Goal: Transaction & Acquisition: Purchase product/service

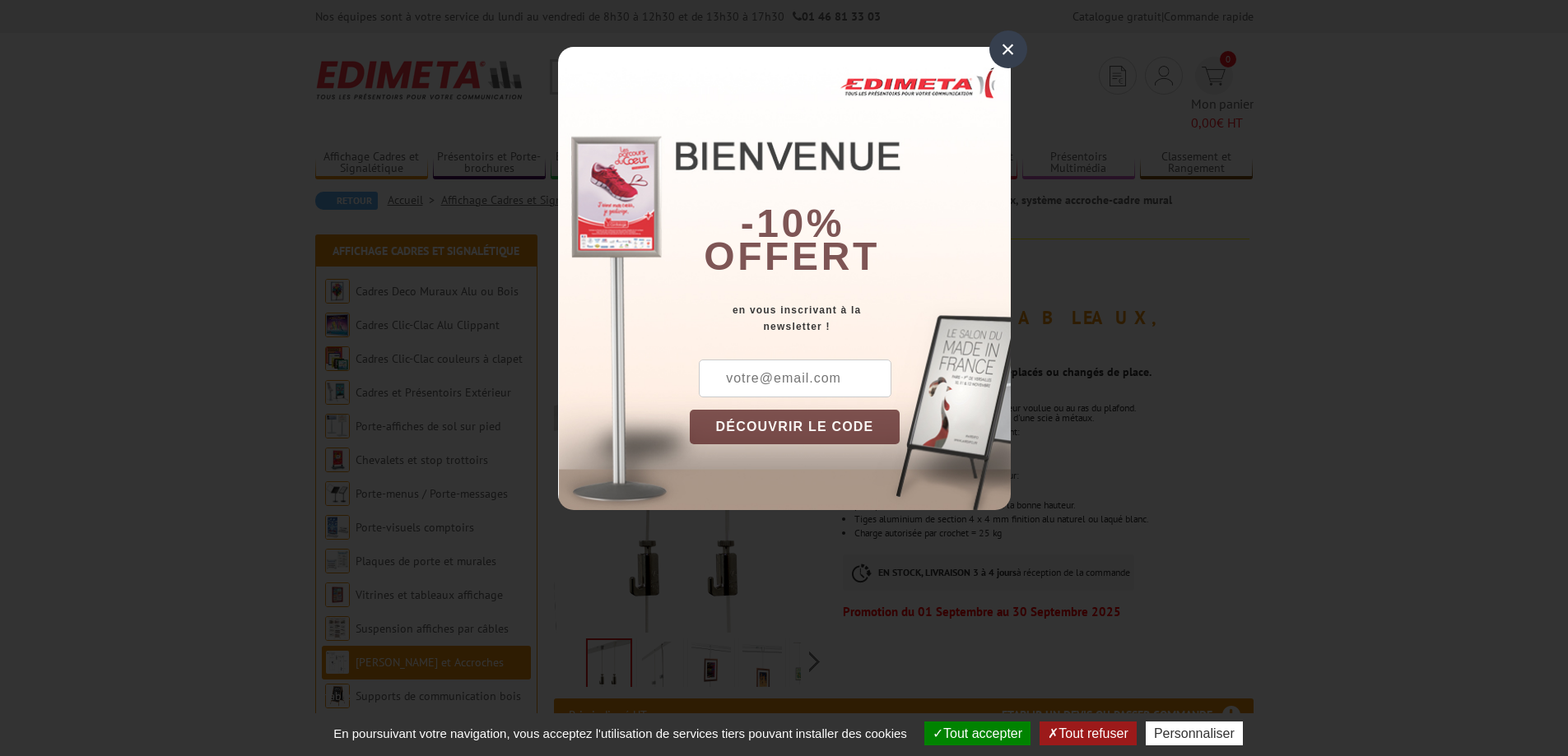
click at [1008, 47] on div "×" at bounding box center [1009, 49] width 37 height 37
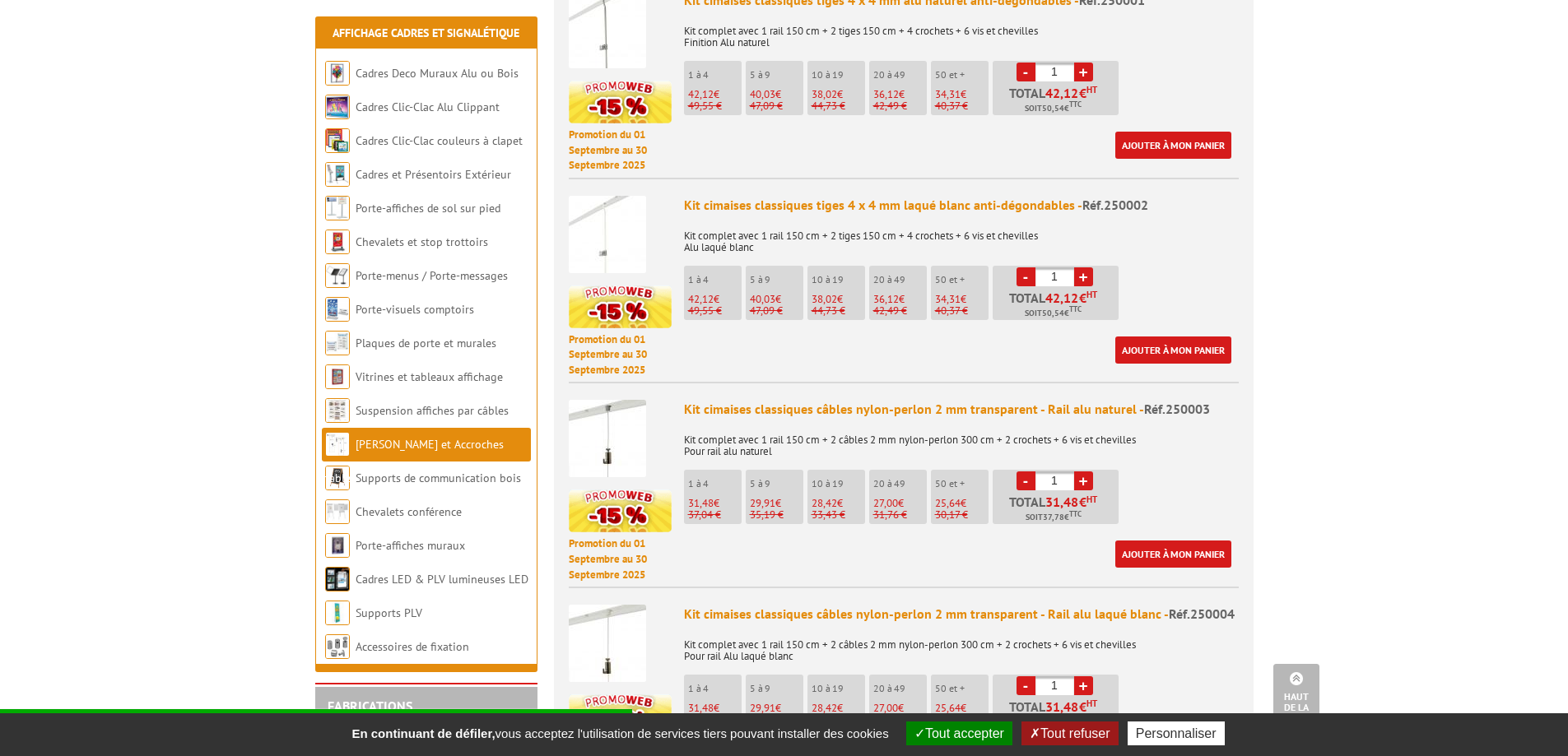
scroll to position [740, 0]
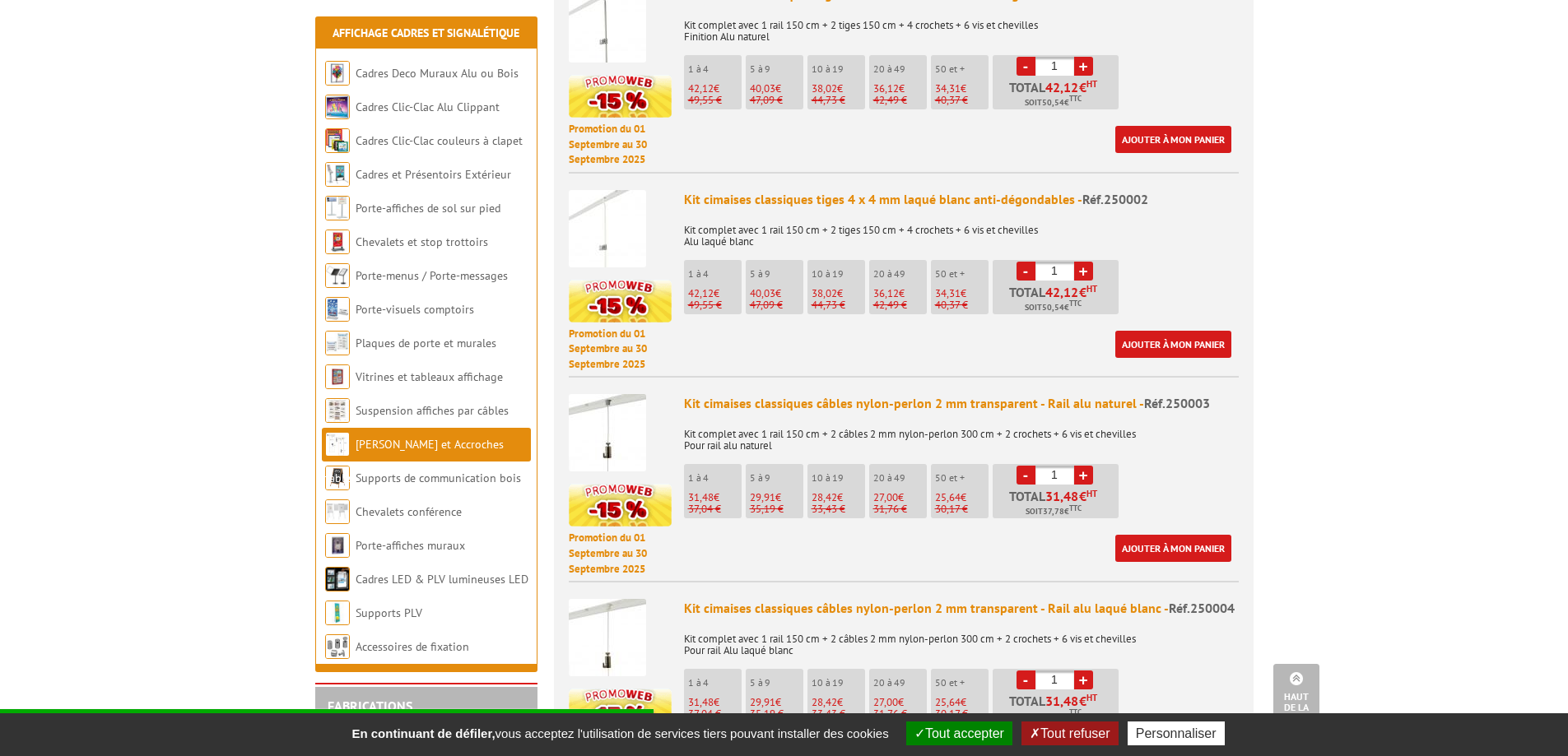
click at [1086, 498] on link "+" at bounding box center [1083, 679] width 19 height 19
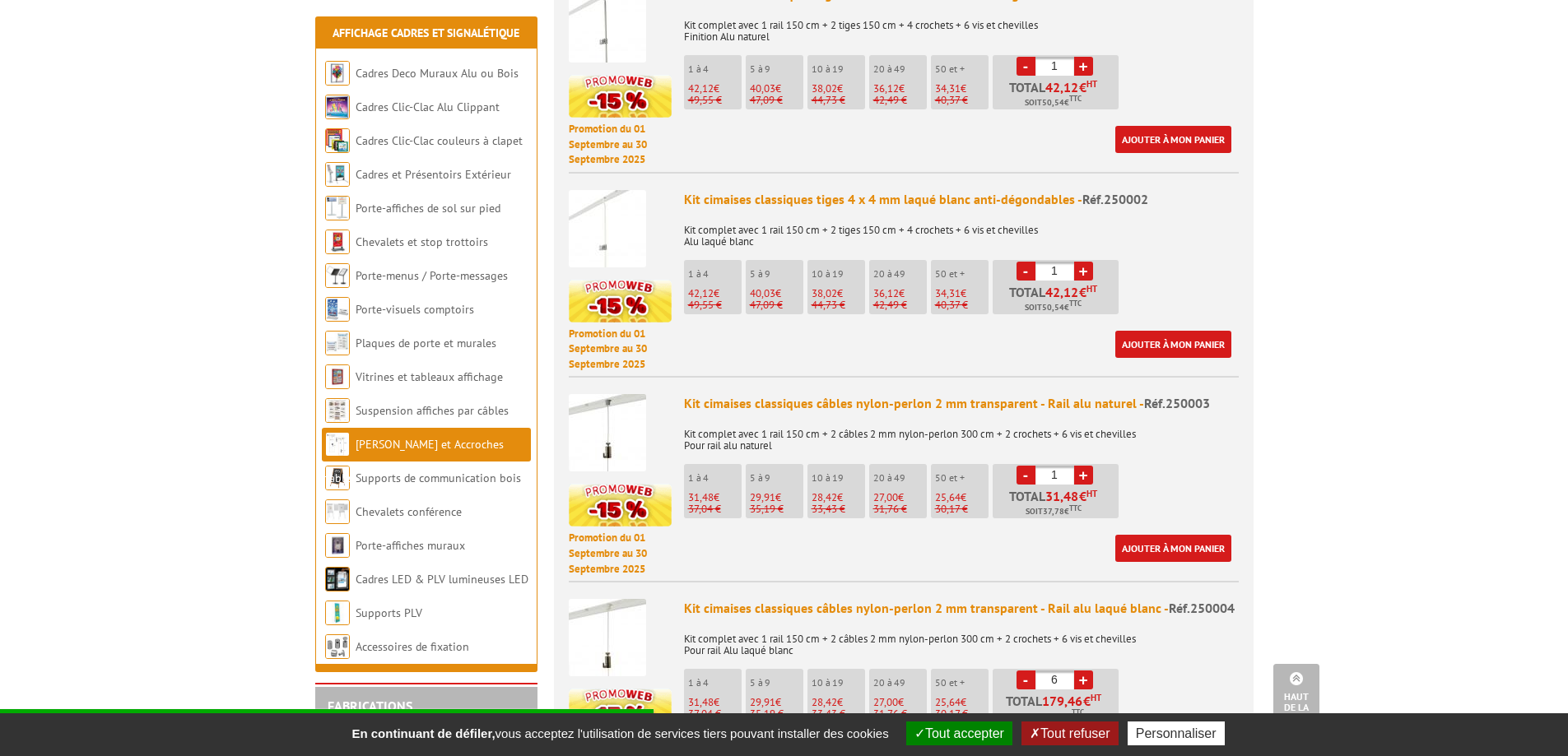
click at [1086, 498] on link "+" at bounding box center [1083, 679] width 19 height 19
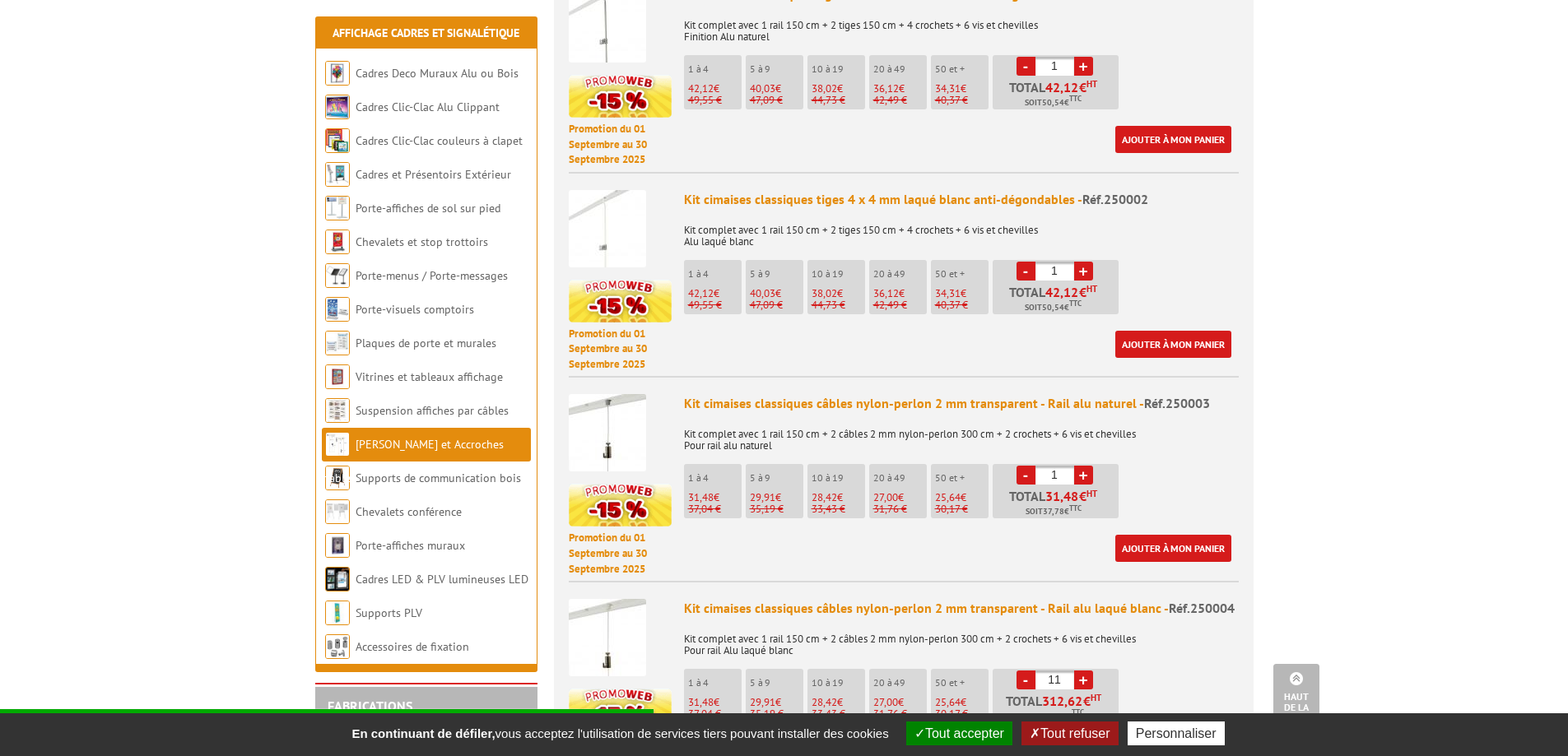
click at [1086, 498] on link "+" at bounding box center [1083, 679] width 19 height 19
type input "12"
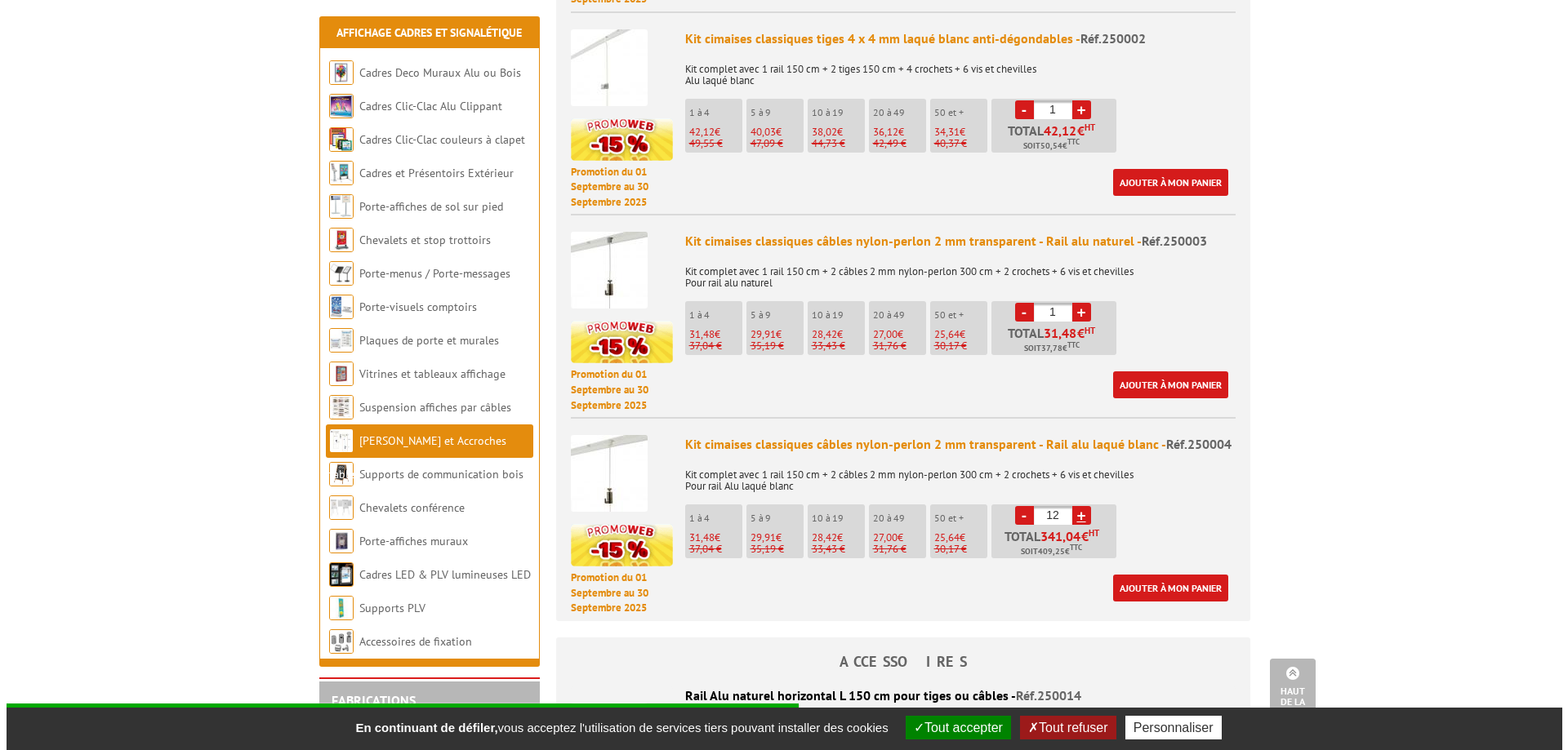
scroll to position [897, 0]
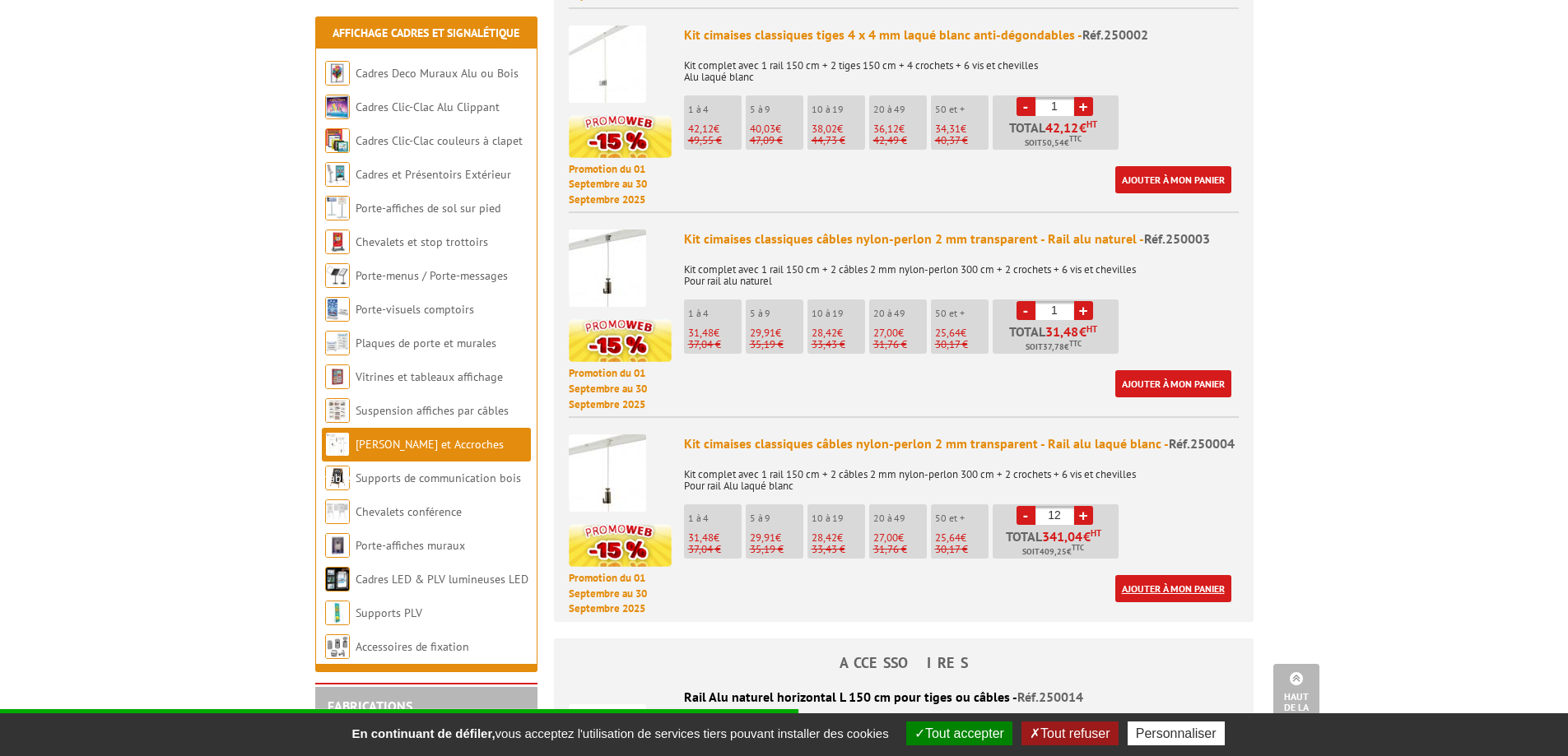
click at [1111, 498] on link "Ajouter à mon panier" at bounding box center [1173, 589] width 116 height 28
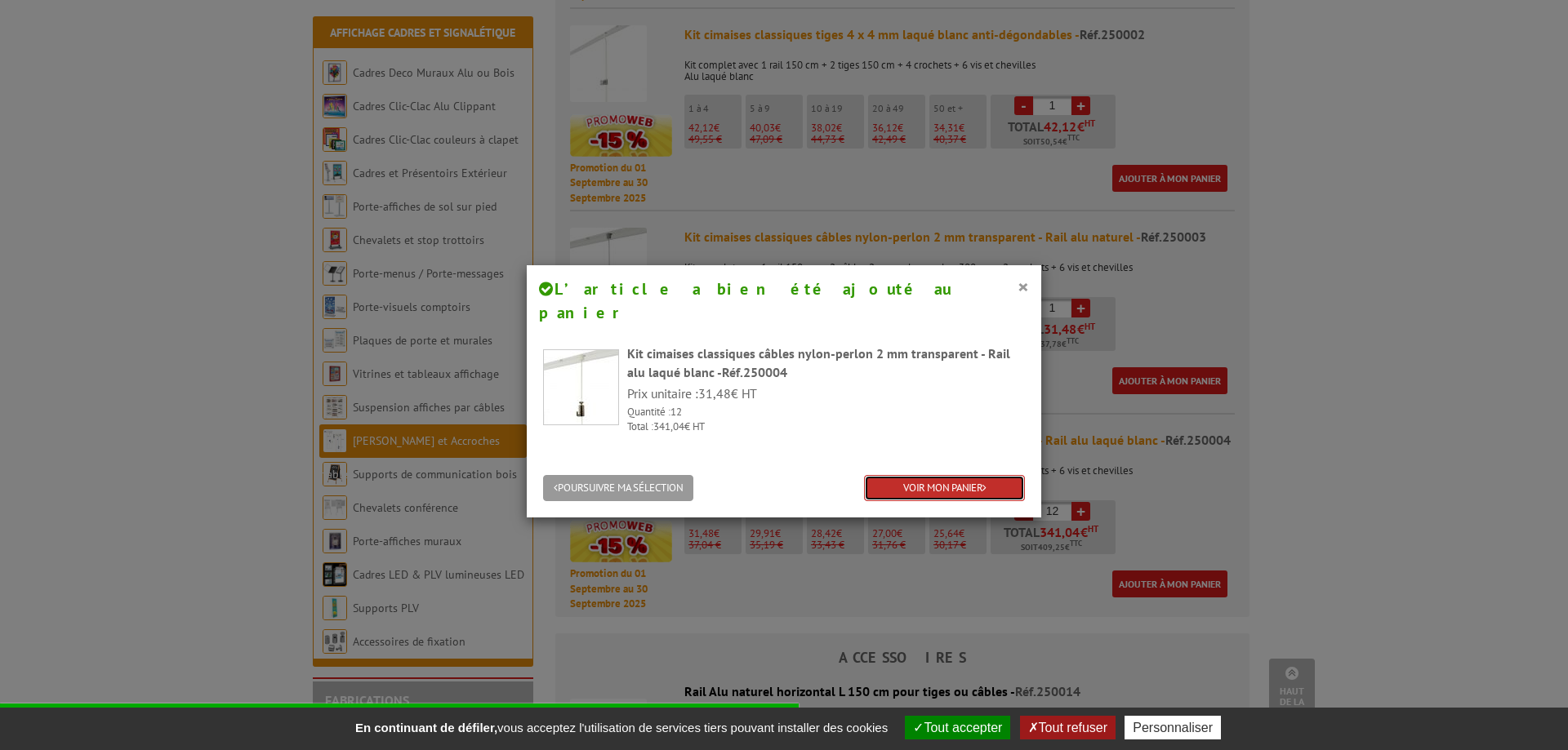
click at [958, 475] on link "VOIR MON PANIER" at bounding box center [944, 488] width 161 height 27
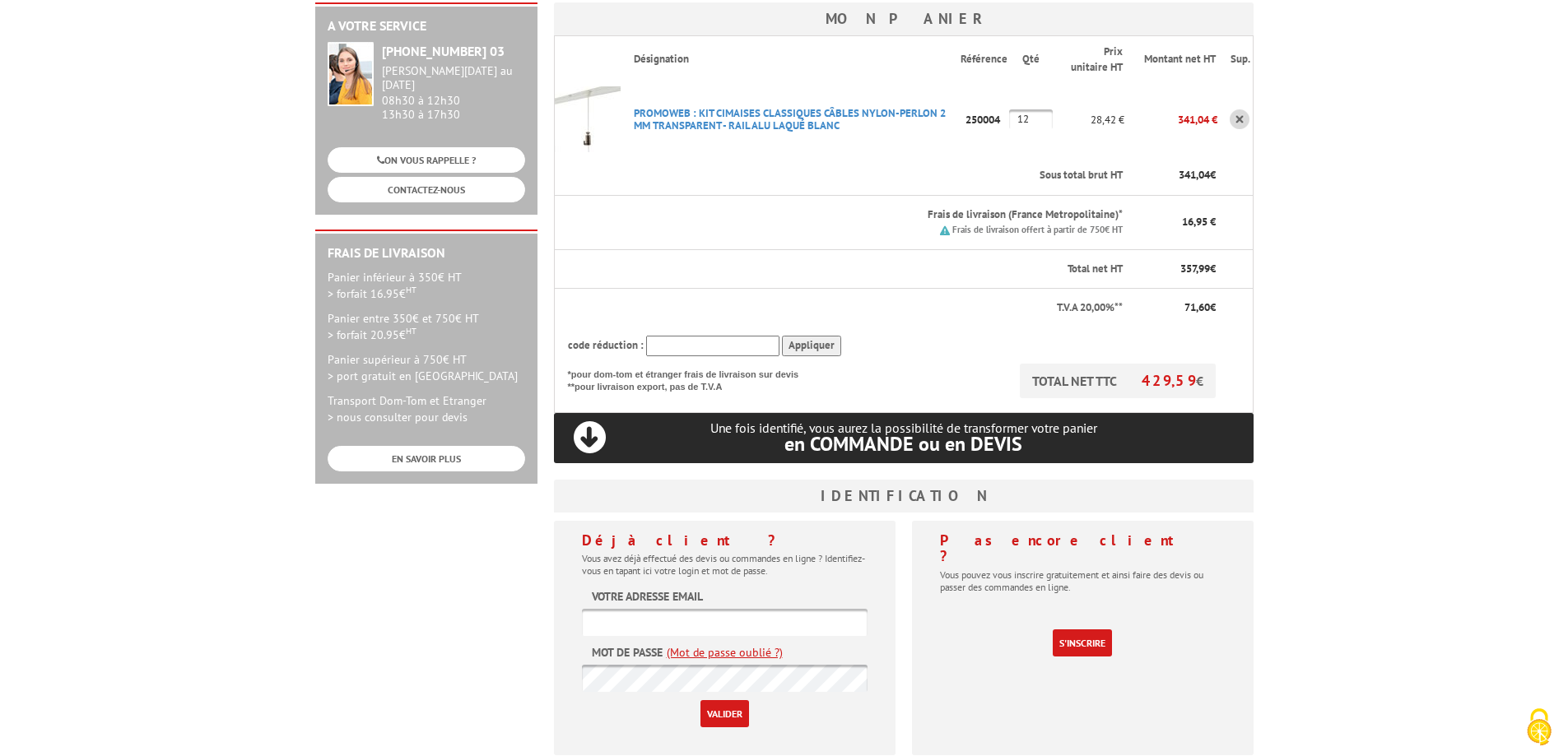
scroll to position [329, 0]
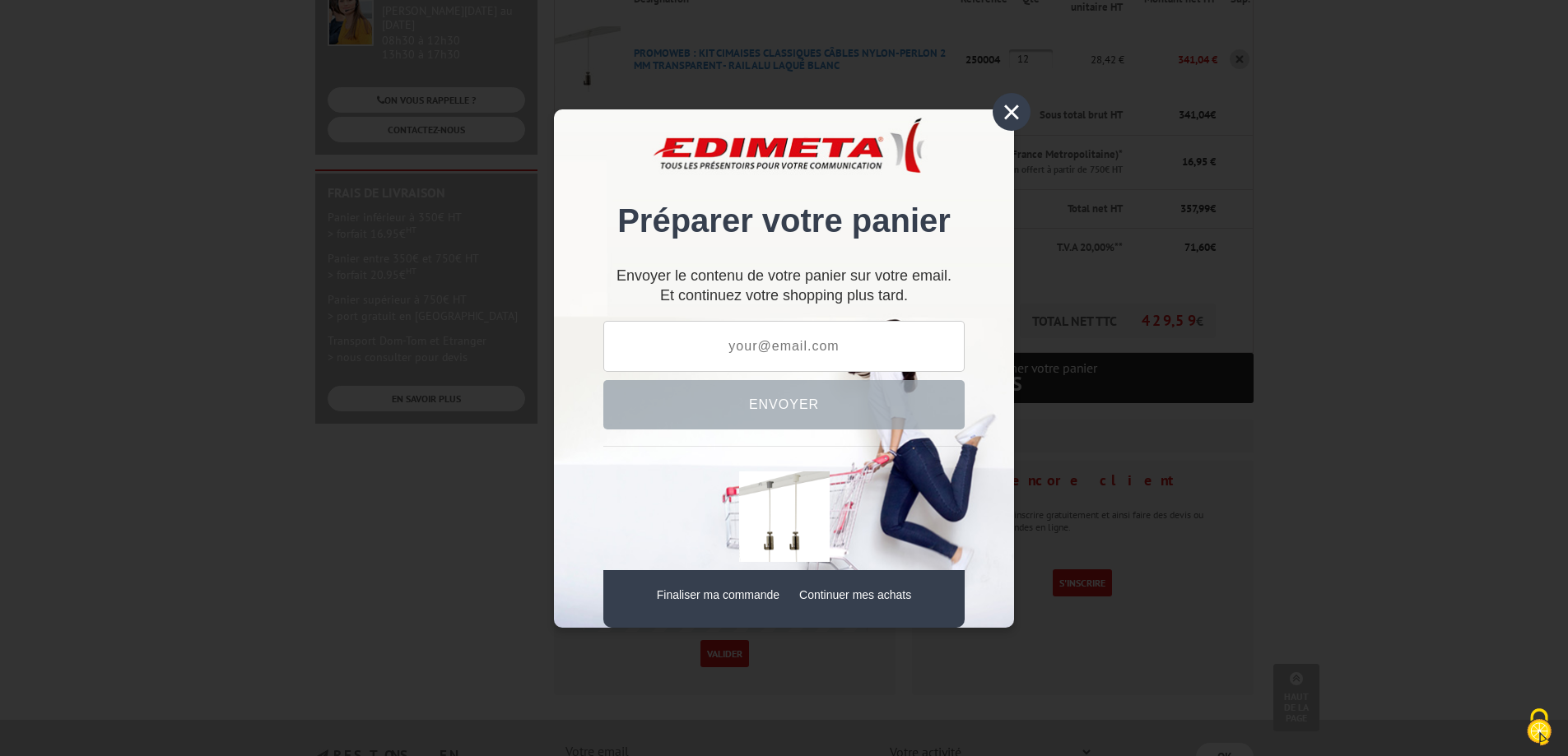
click at [1011, 118] on div "×" at bounding box center [1012, 111] width 37 height 37
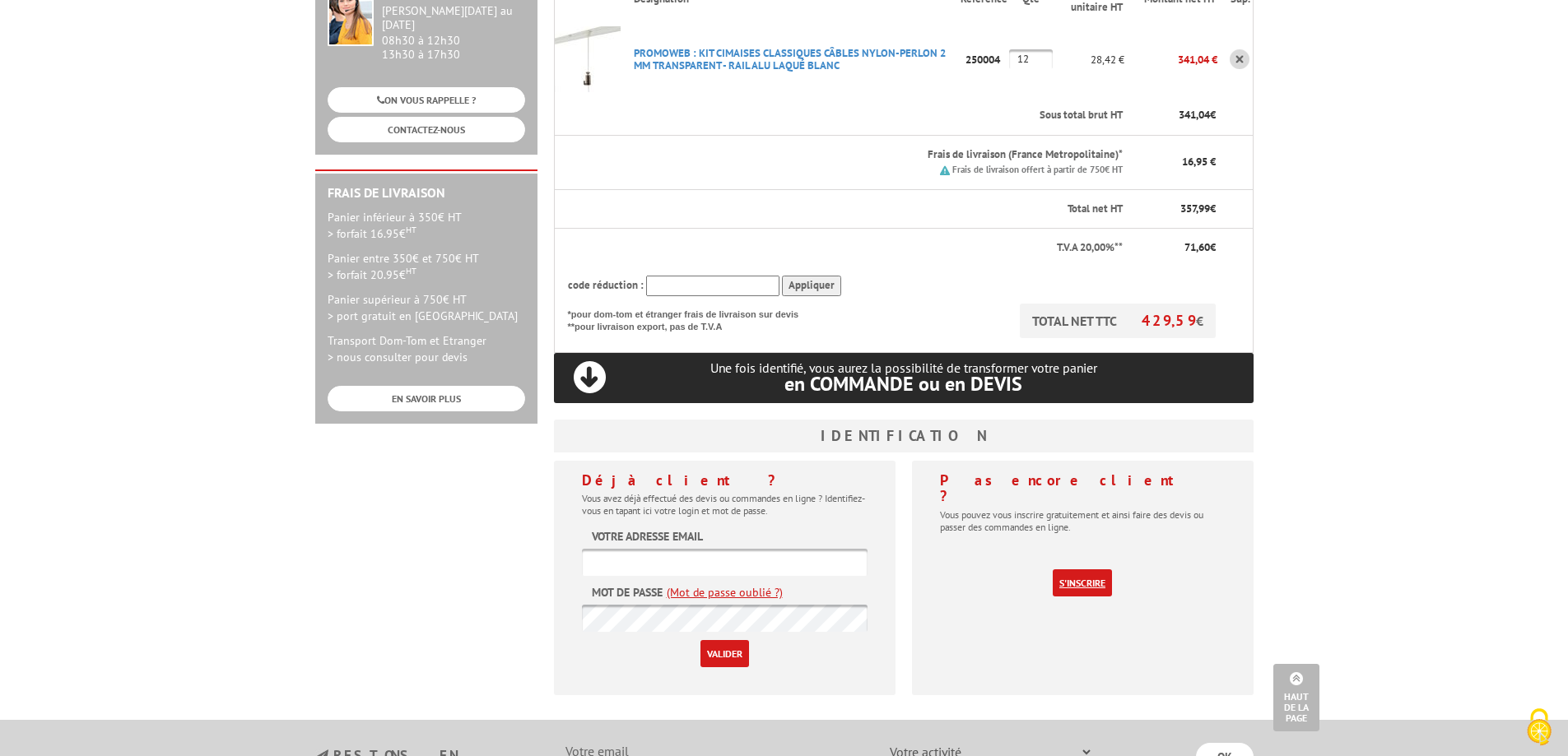
click at [1090, 569] on link "S'inscrire" at bounding box center [1082, 583] width 59 height 28
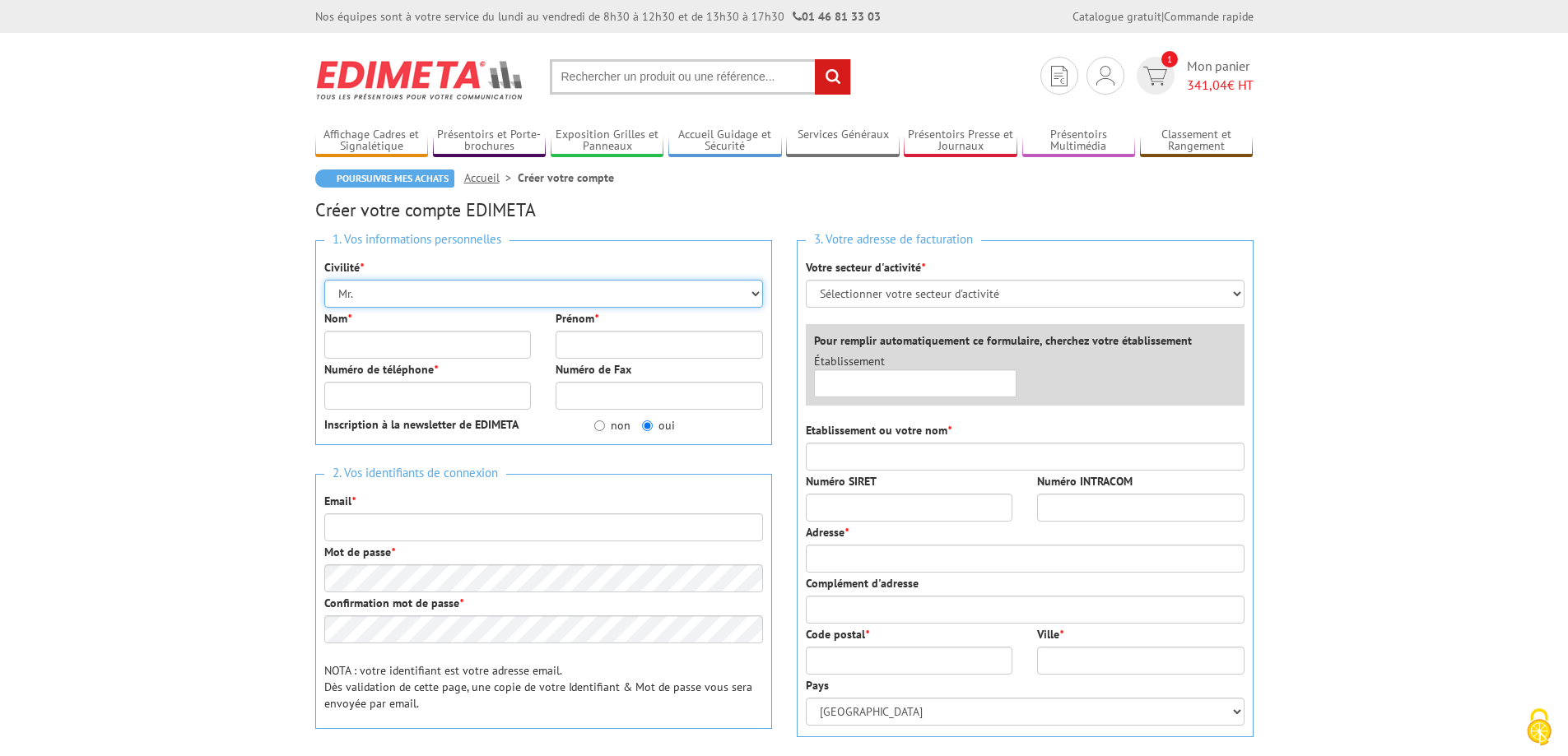
click at [756, 292] on select "Mr. Mme. Mlle." at bounding box center [543, 293] width 438 height 28
click at [982, 205] on h2 "Créer votre compte EDIMETA" at bounding box center [784, 210] width 939 height 20
click at [362, 345] on input "Nom *" at bounding box center [427, 345] width 208 height 28
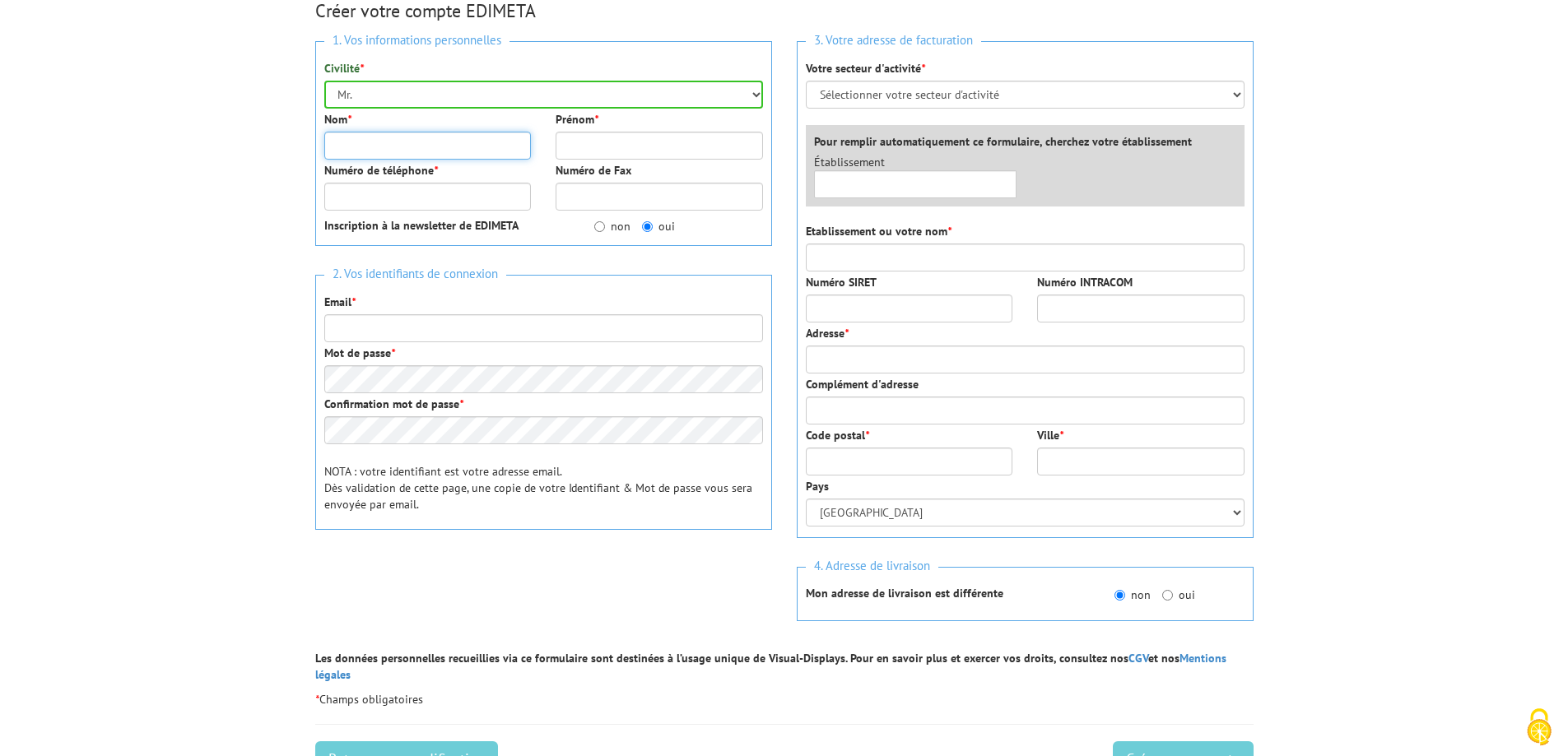
scroll to position [247, 0]
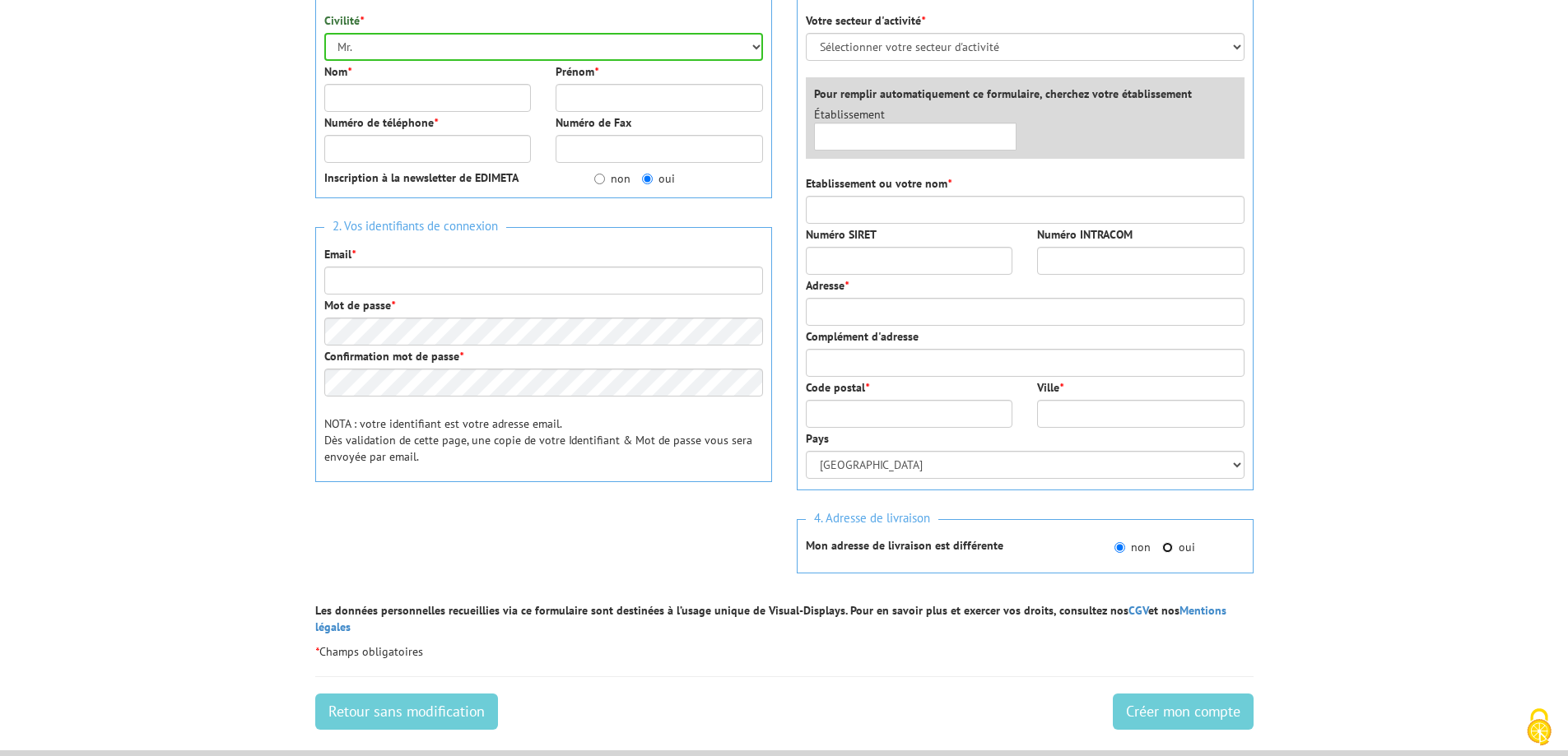
click at [1168, 546] on input "oui" at bounding box center [1167, 547] width 11 height 11
radio input "true"
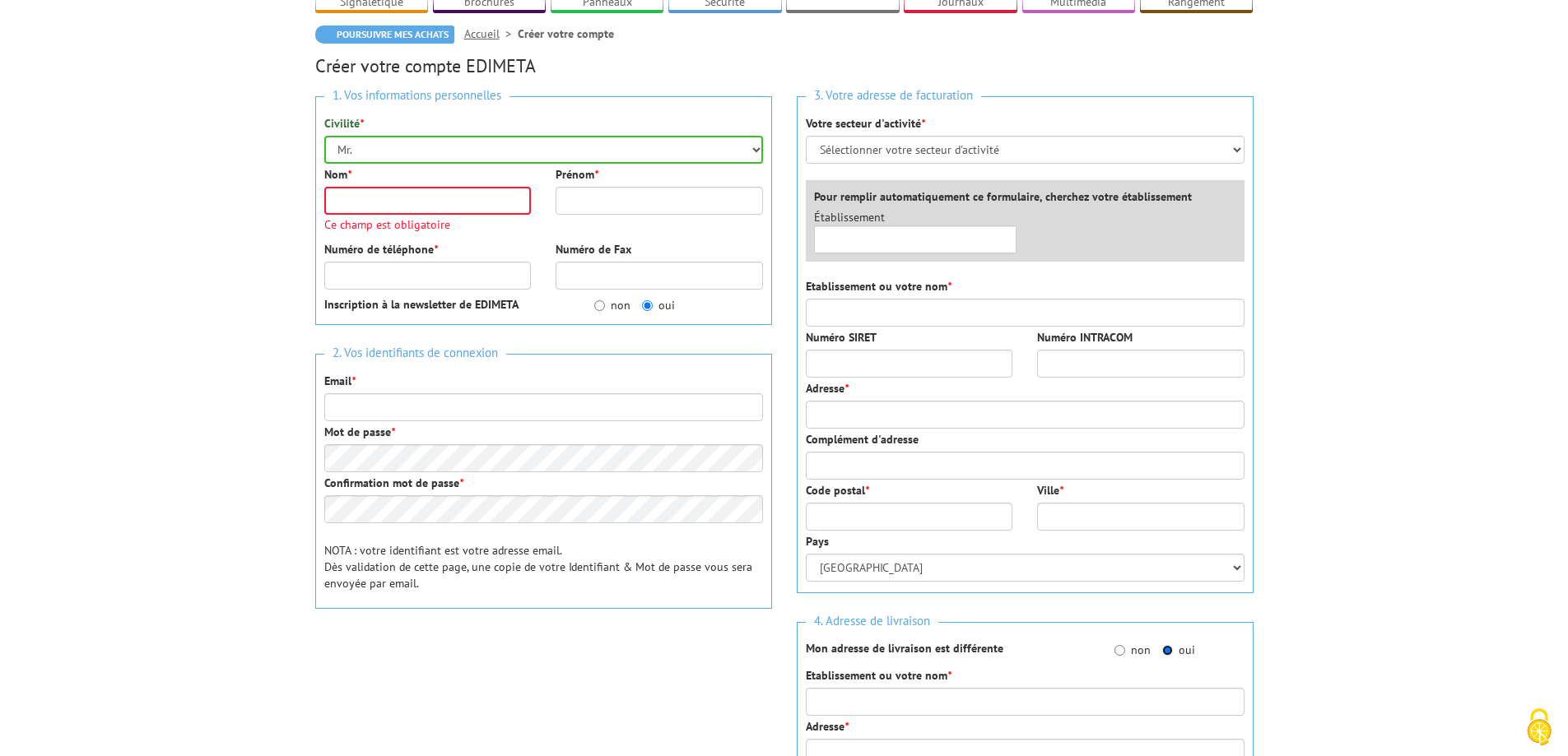
scroll to position [0, 0]
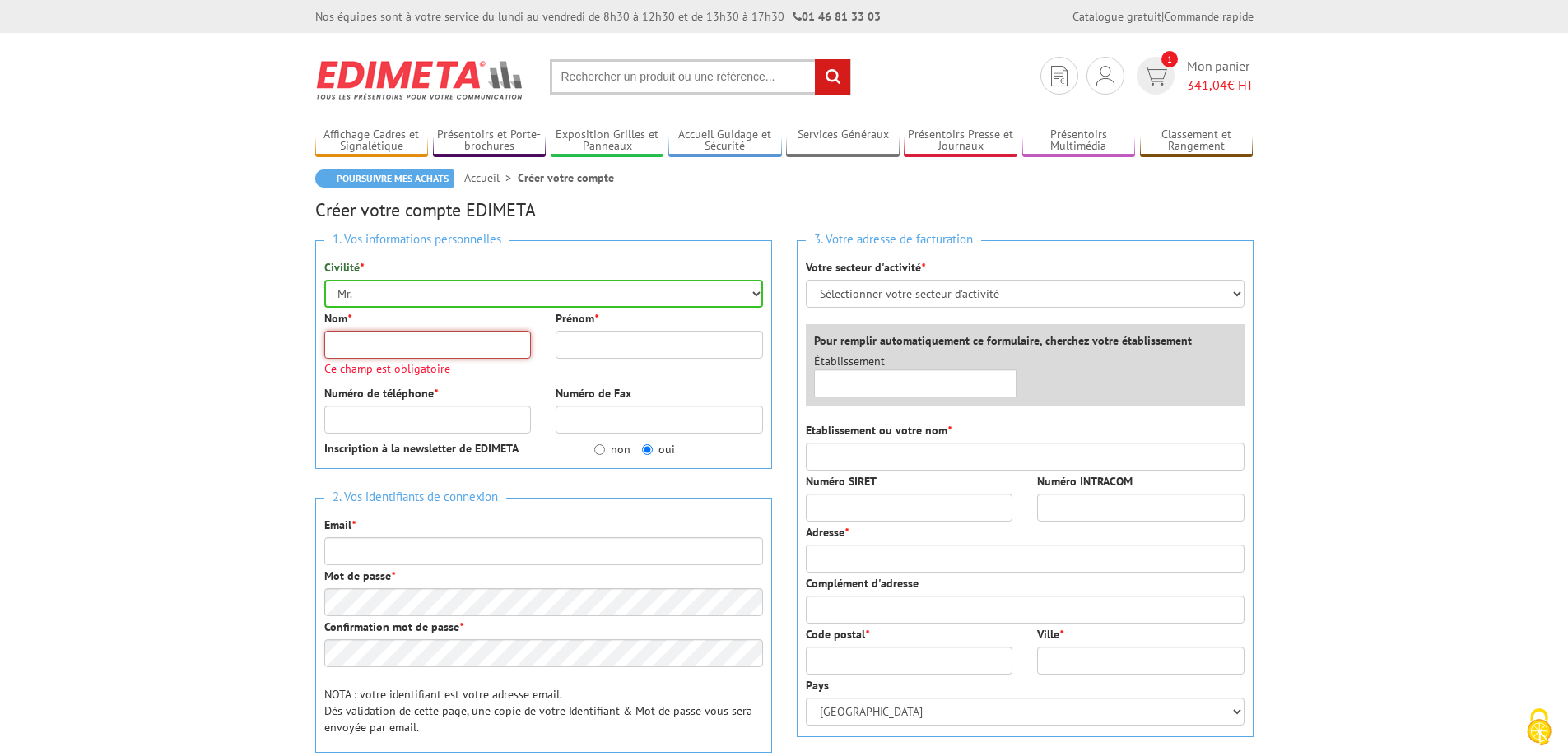
click at [368, 347] on input "Nom *" at bounding box center [427, 345] width 208 height 28
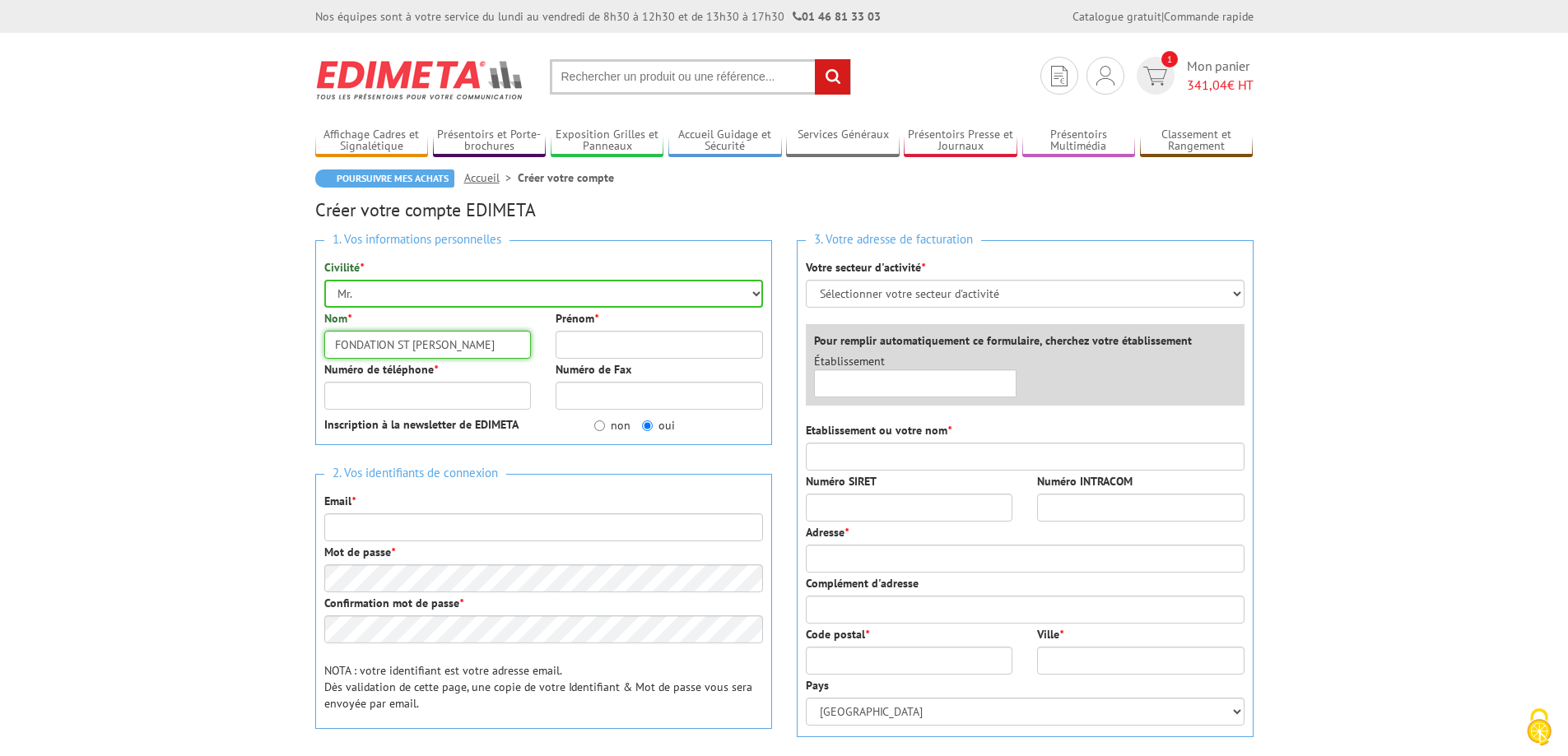
type input "FONDATION ST HELIER"
click at [439, 408] on input "Numéro de téléphone *" at bounding box center [427, 396] width 208 height 28
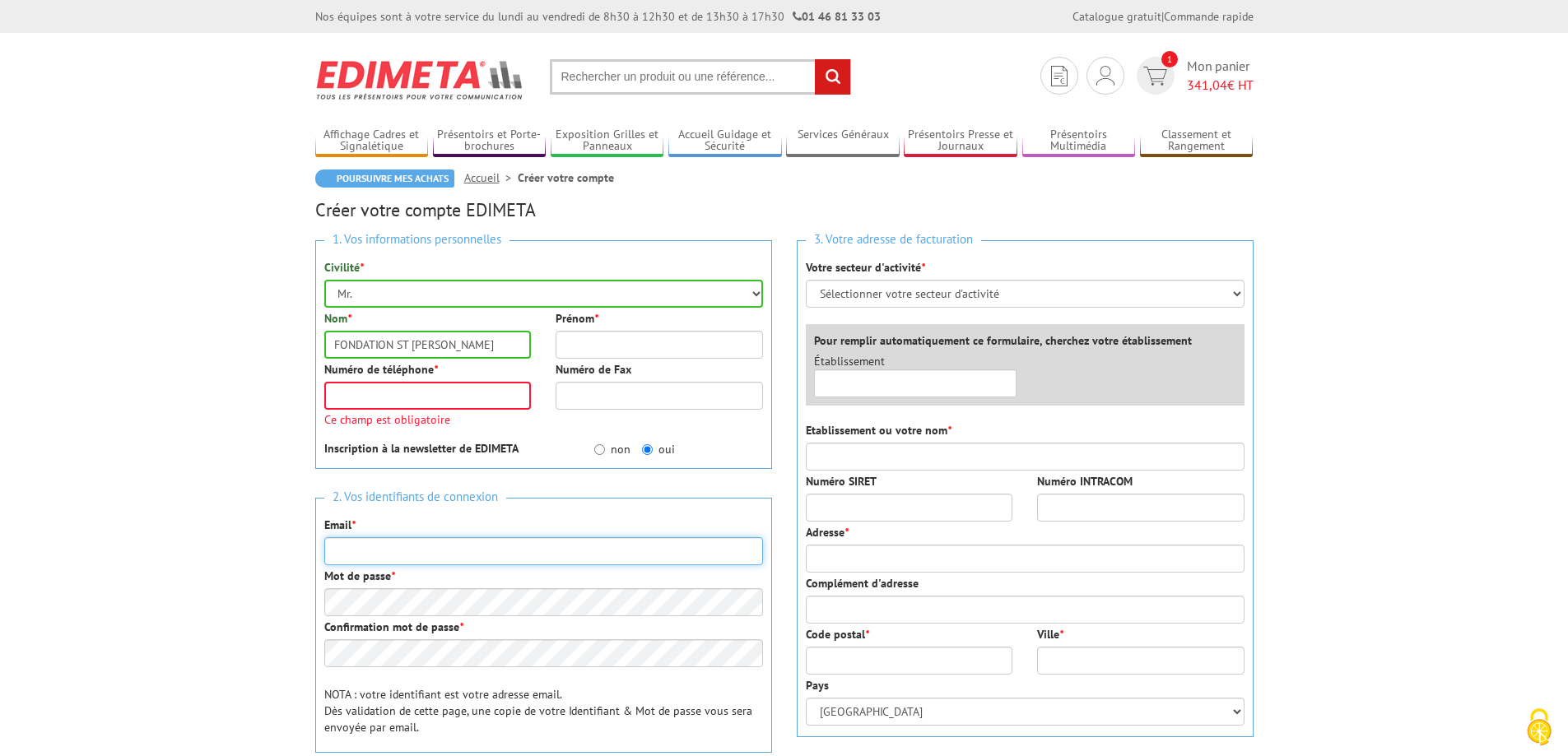
click at [388, 528] on div "Email *" at bounding box center [543, 540] width 438 height 48
click at [379, 399] on input "Numéro de téléphone *" at bounding box center [427, 396] width 208 height 28
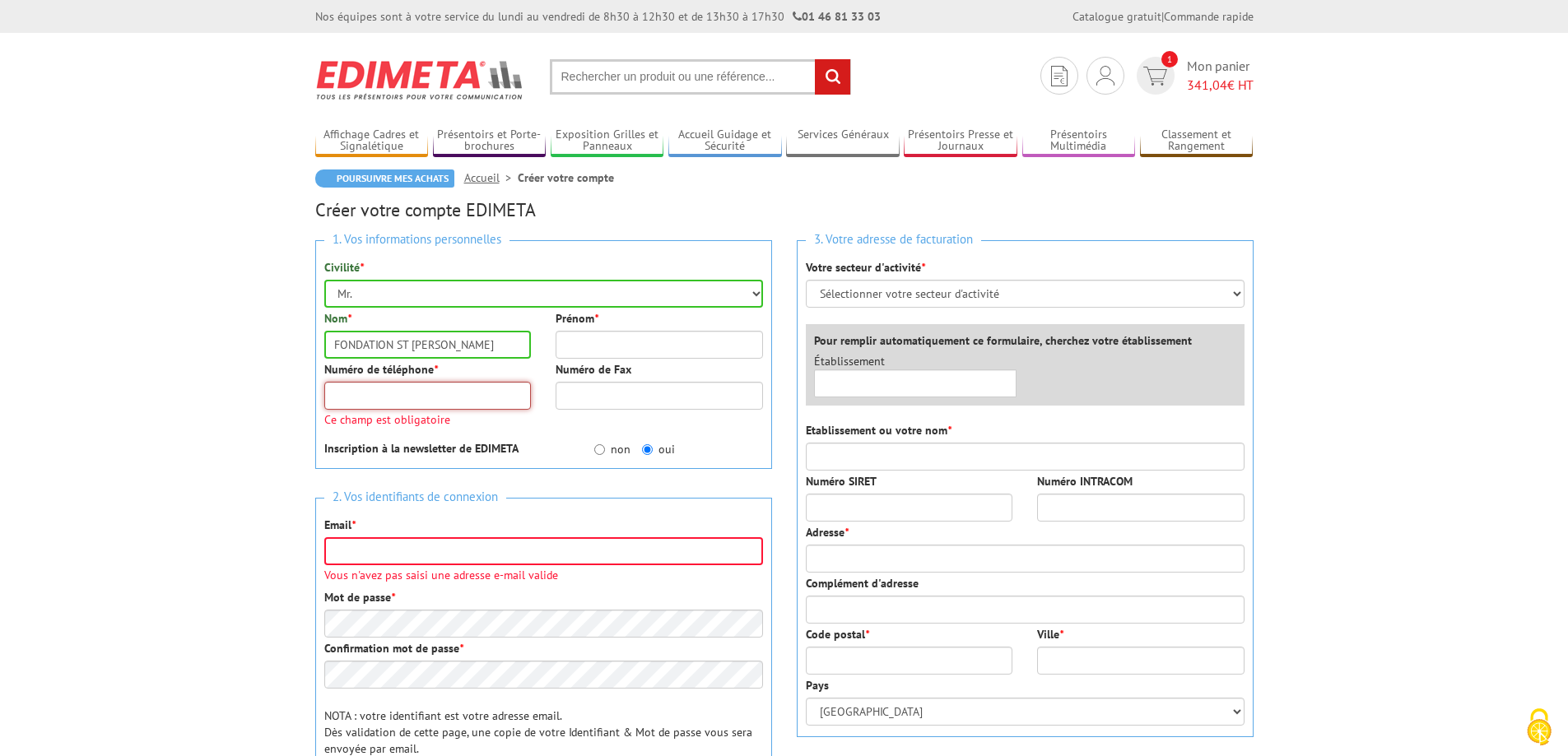
click at [379, 399] on input "Numéro de téléphone *" at bounding box center [427, 396] width 208 height 28
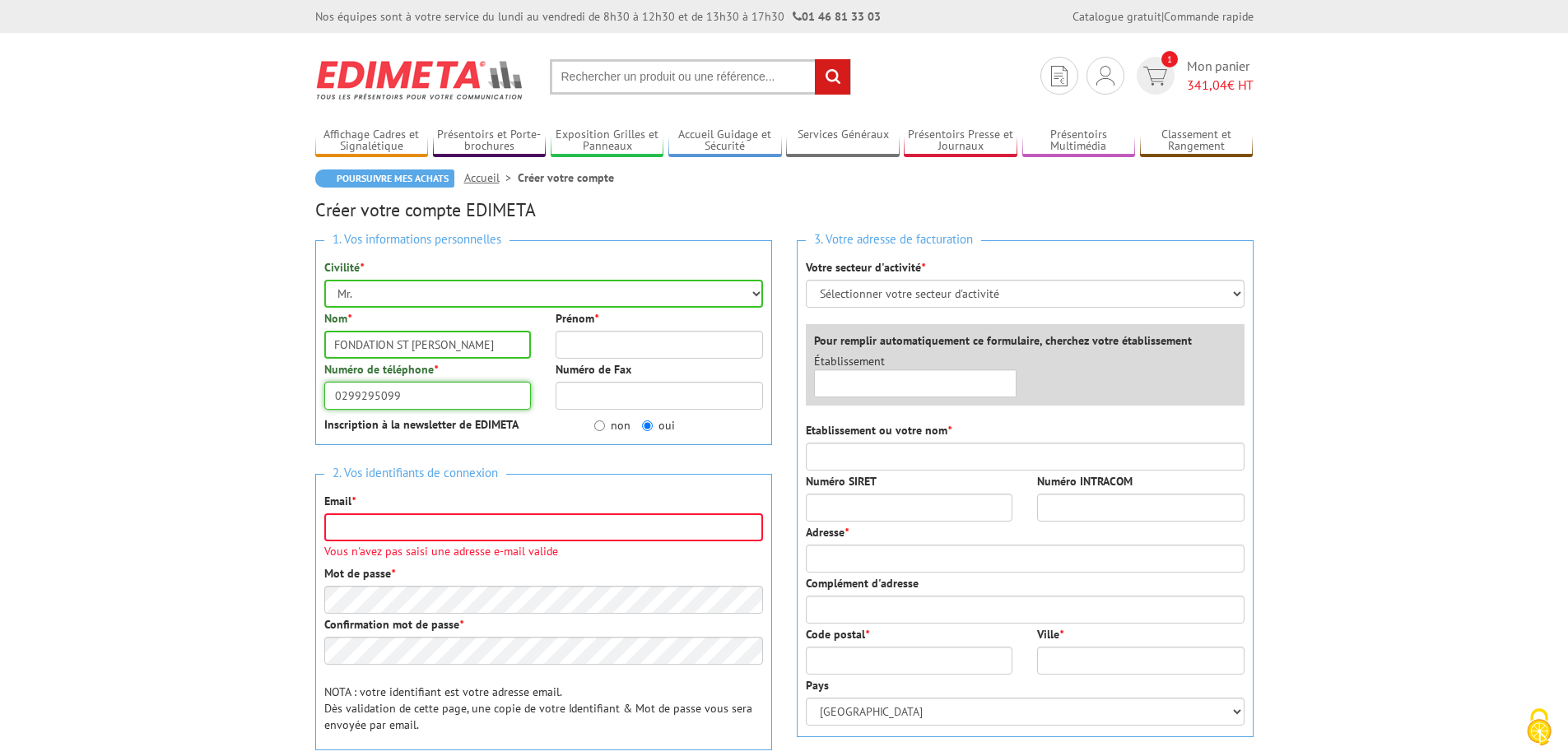
type input "0299295099"
click at [380, 522] on input "Email *" at bounding box center [543, 528] width 438 height 28
click at [371, 525] on input "Email *" at bounding box center [543, 528] width 438 height 28
paste input "commandesinternetcompta@fondationsainthelier.com"
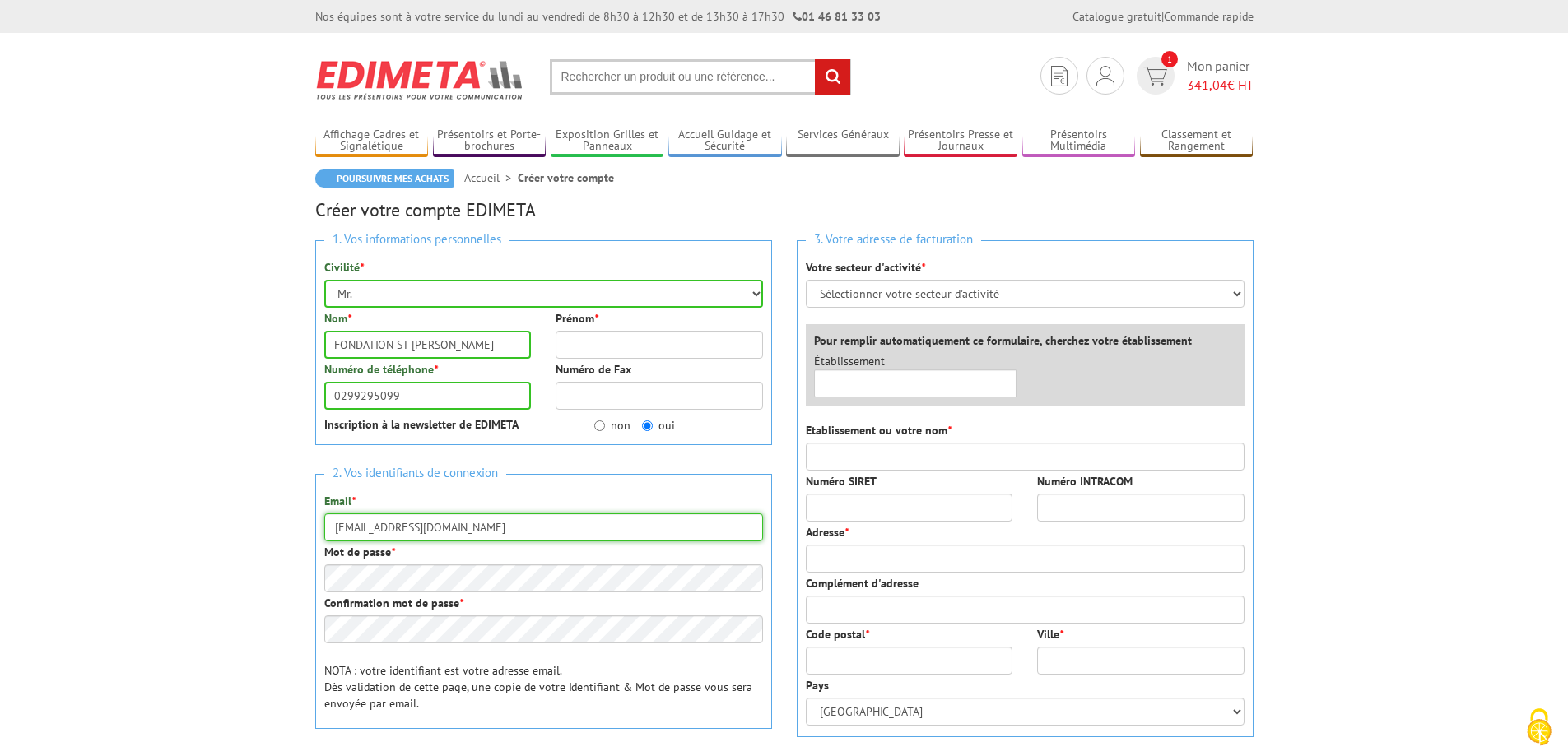
type input "commandesinternetcompta@fondationsainthelier.com"
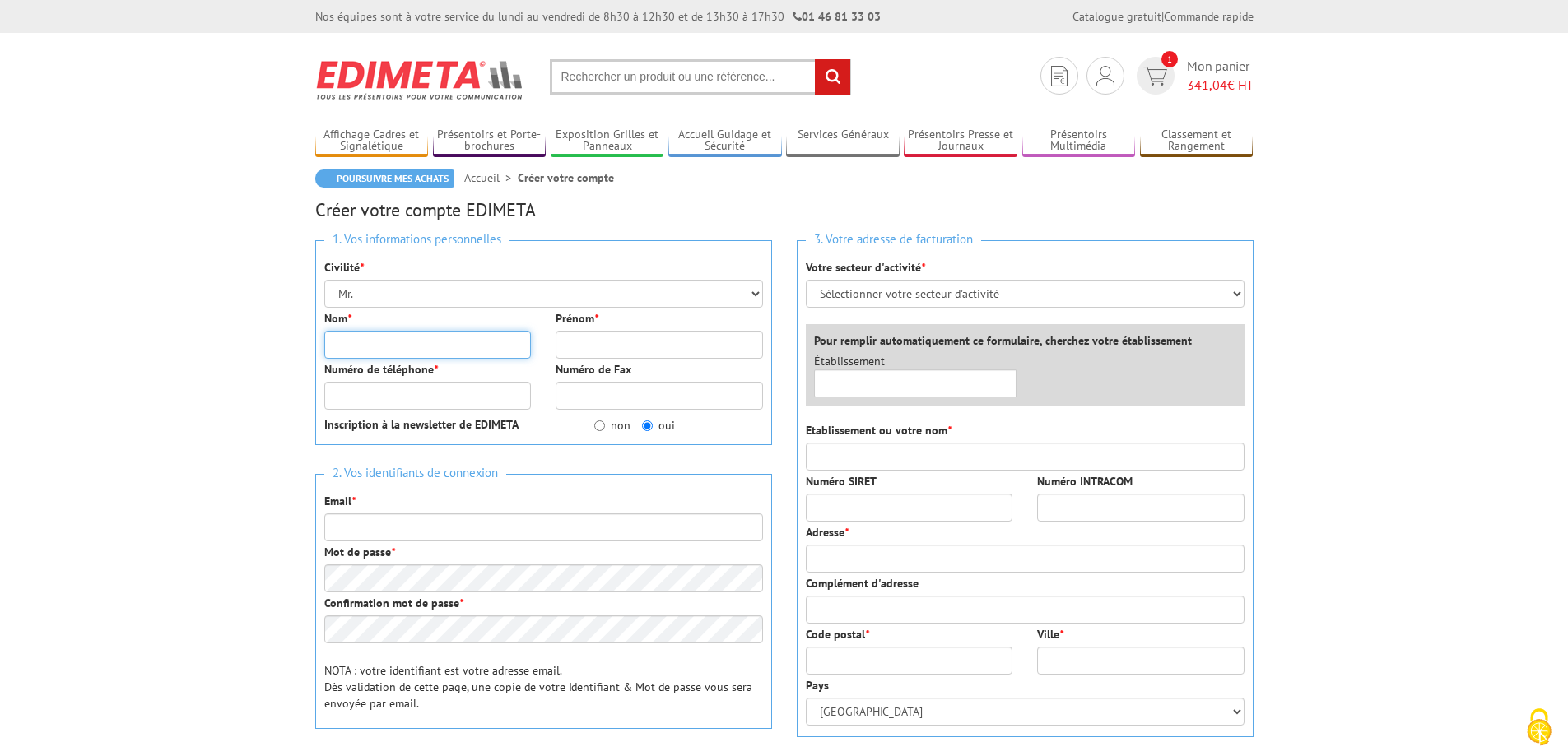
click at [361, 340] on input "Nom *" at bounding box center [427, 345] width 208 height 28
type input "FONDATION ST HELIER"
click at [395, 399] on input "Numéro de téléphone *" at bounding box center [427, 396] width 208 height 28
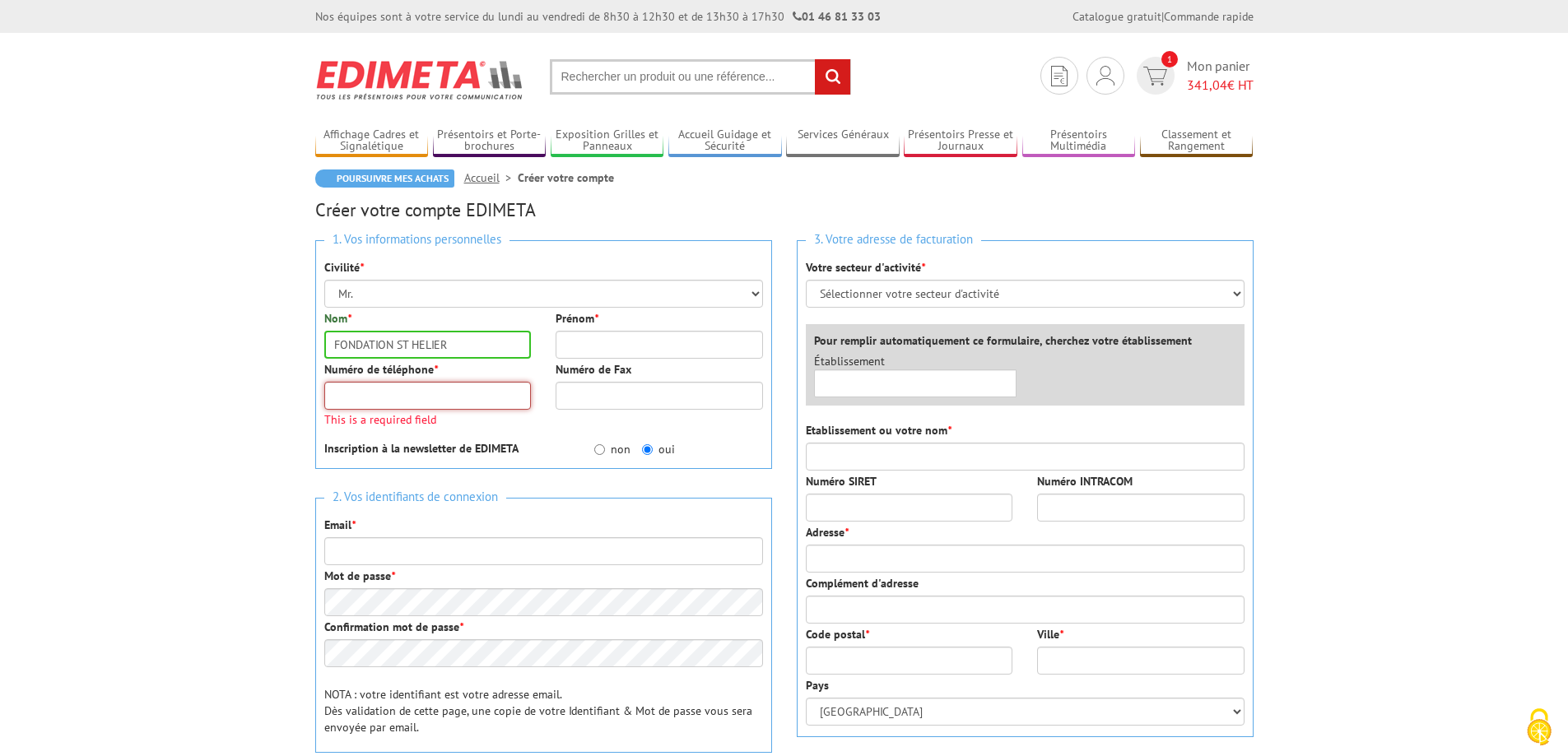
click at [368, 400] on input "Numéro de téléphone *" at bounding box center [427, 396] width 208 height 28
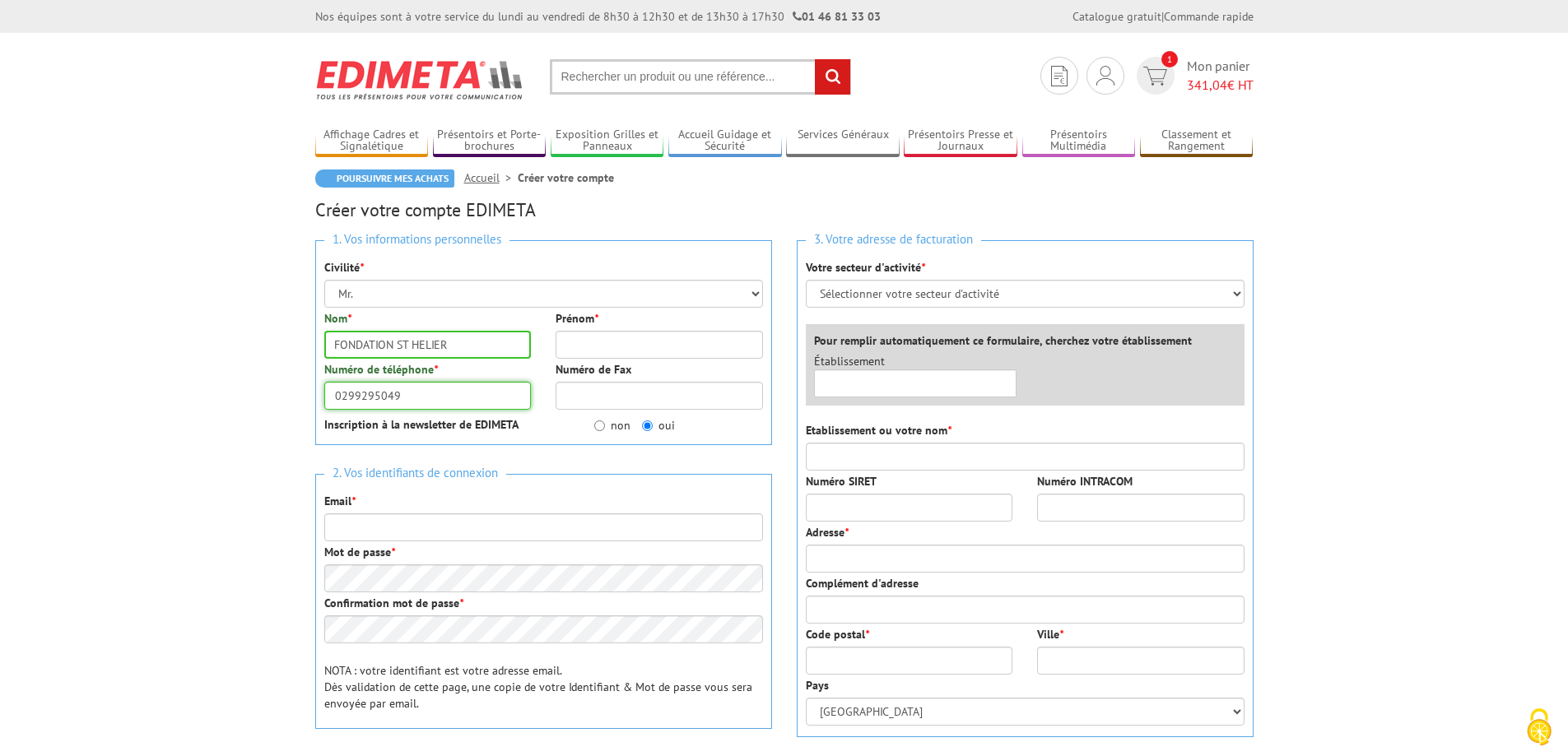
type input "0299295049"
click at [385, 529] on input "Email *" at bounding box center [543, 528] width 438 height 28
paste input "commandesinternetcompta@fondationsainthelier.com"
type input "commandesinternetcompta@fondationsainthelier.com"
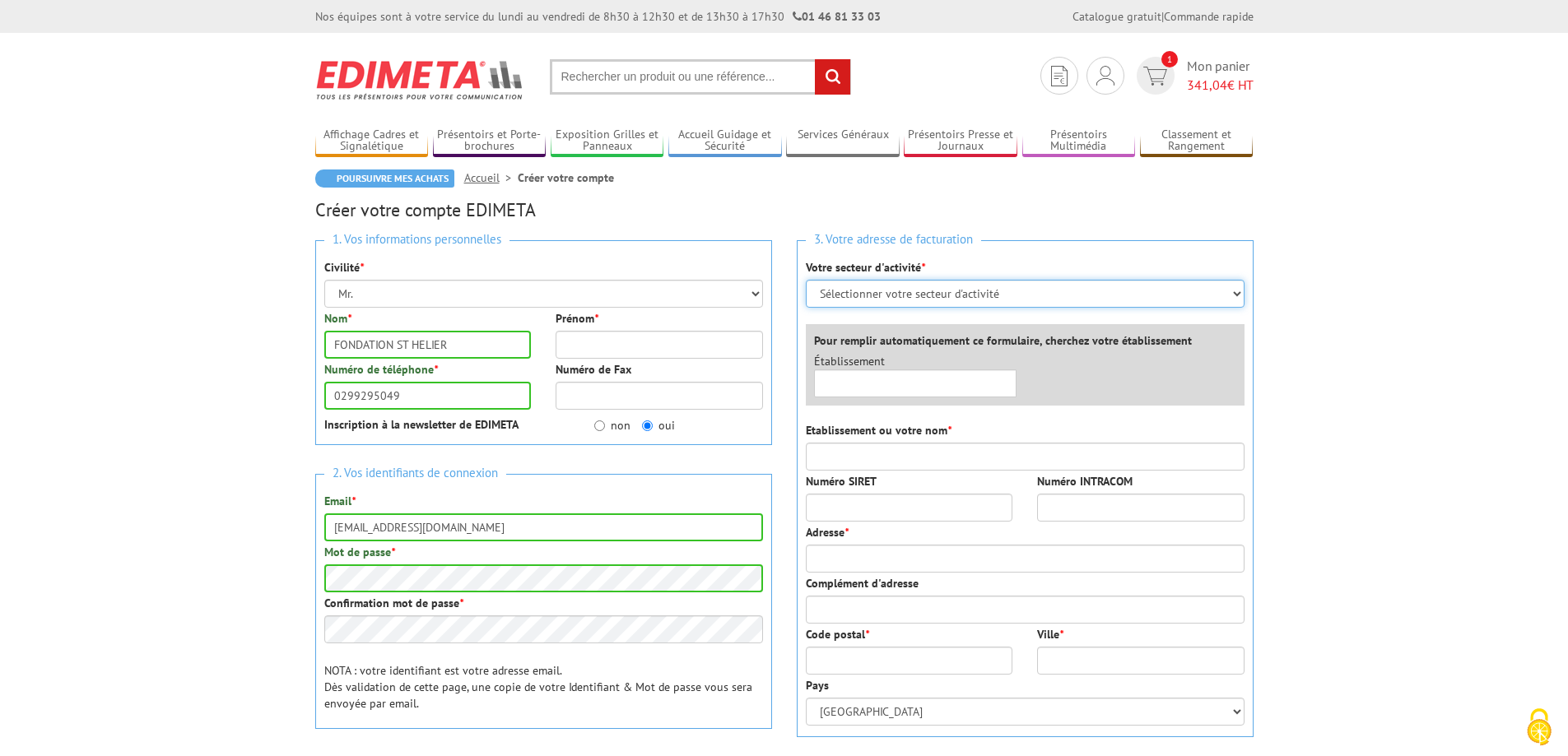
click at [925, 293] on select "Sélectionner votre secteur d'activité Administrations et collectivités Magasins…" at bounding box center [1024, 293] width 438 height 28
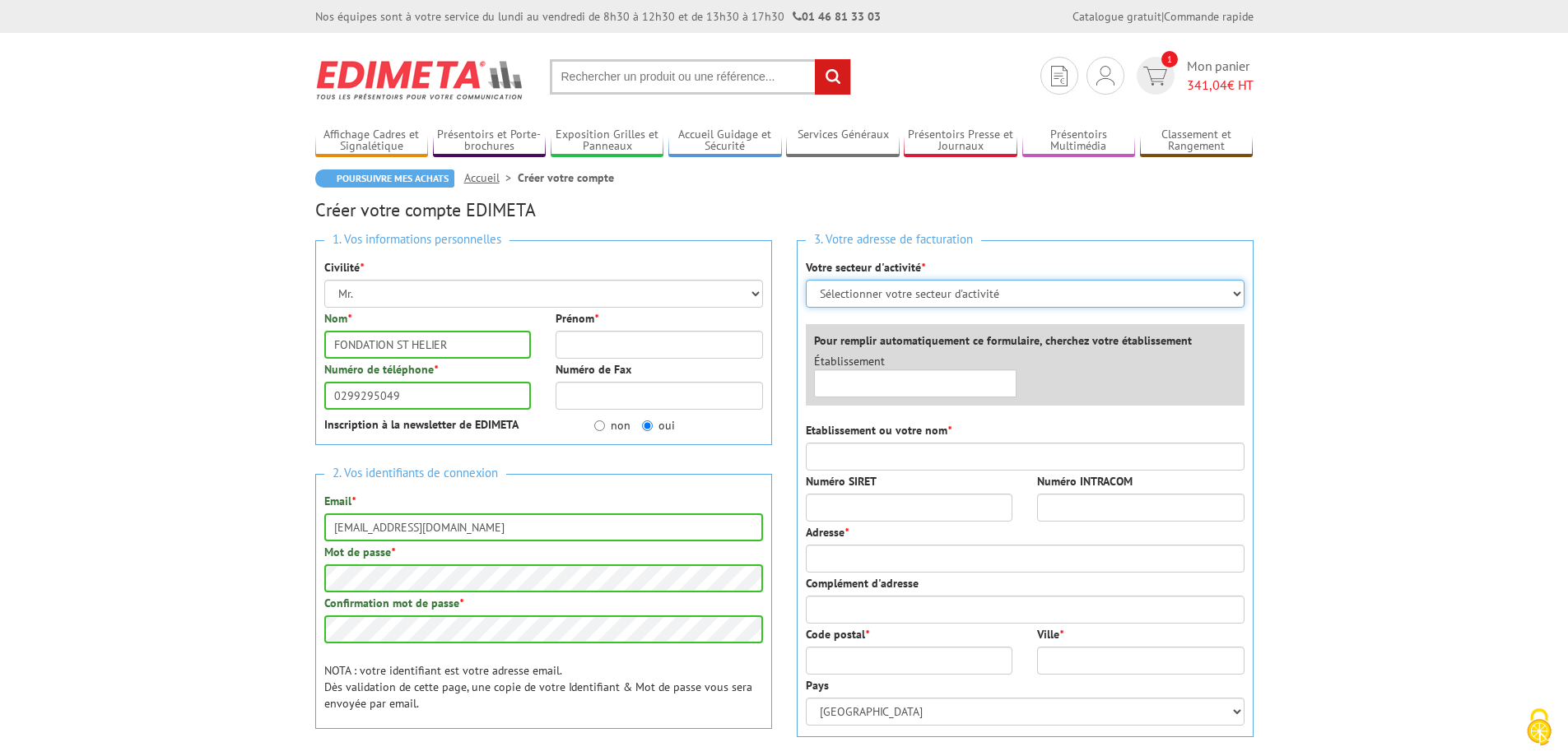
select select "876"
click at [806, 280] on select "Sélectionner votre secteur d'activité Administrations et collectivités Magasins…" at bounding box center [1024, 293] width 438 height 28
click at [900, 392] on input "text" at bounding box center [916, 383] width 203 height 28
drag, startPoint x: 482, startPoint y: 346, endPoint x: 261, endPoint y: 346, distance: 221.0
click at [261, 346] on body "Nos équipes sont à votre service du lundi au vendredi de 8h30 à 12h30 et de 13h…" at bounding box center [784, 766] width 1568 height 1532
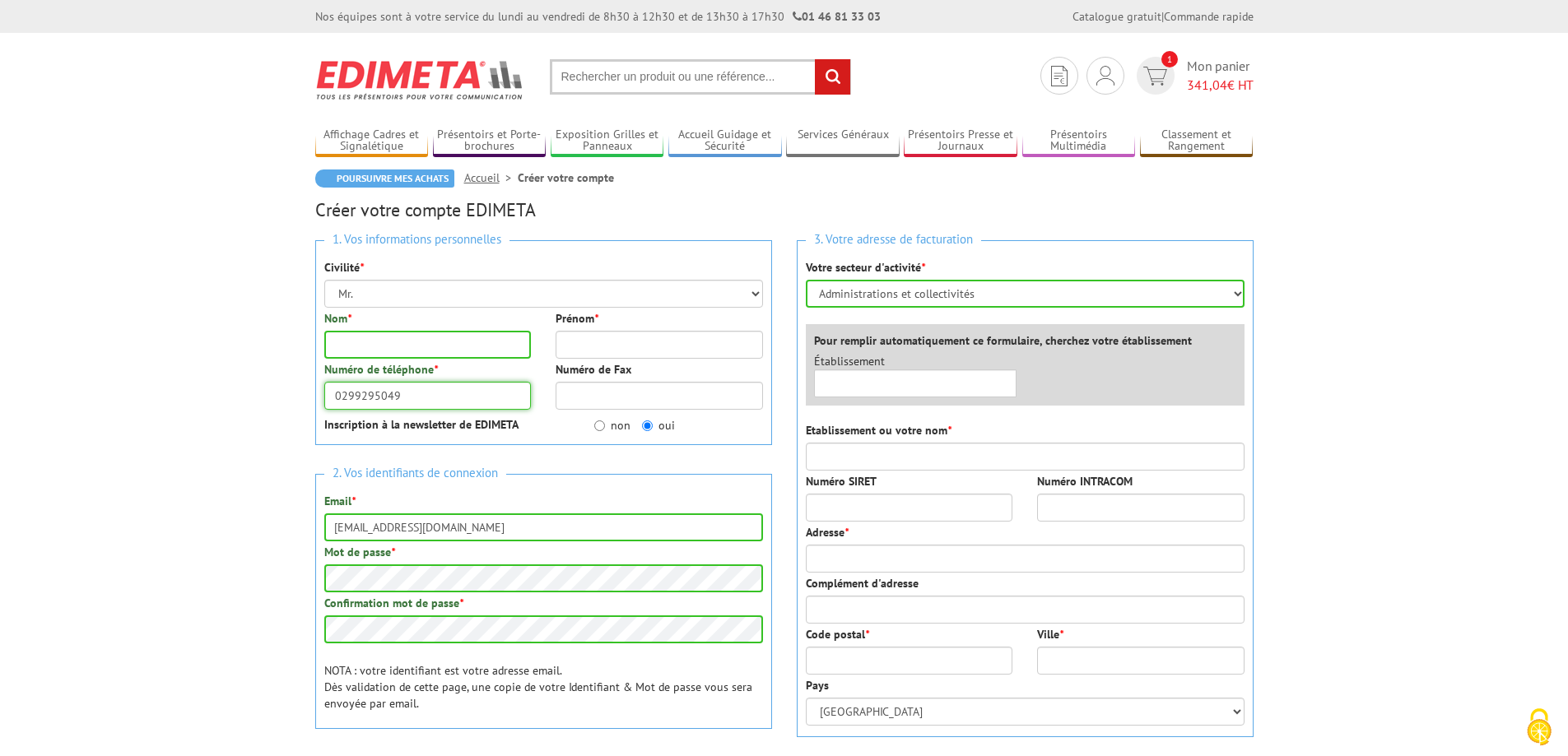
click at [443, 394] on div "Numéro de téléphone * 0299295049" at bounding box center [428, 385] width 232 height 48
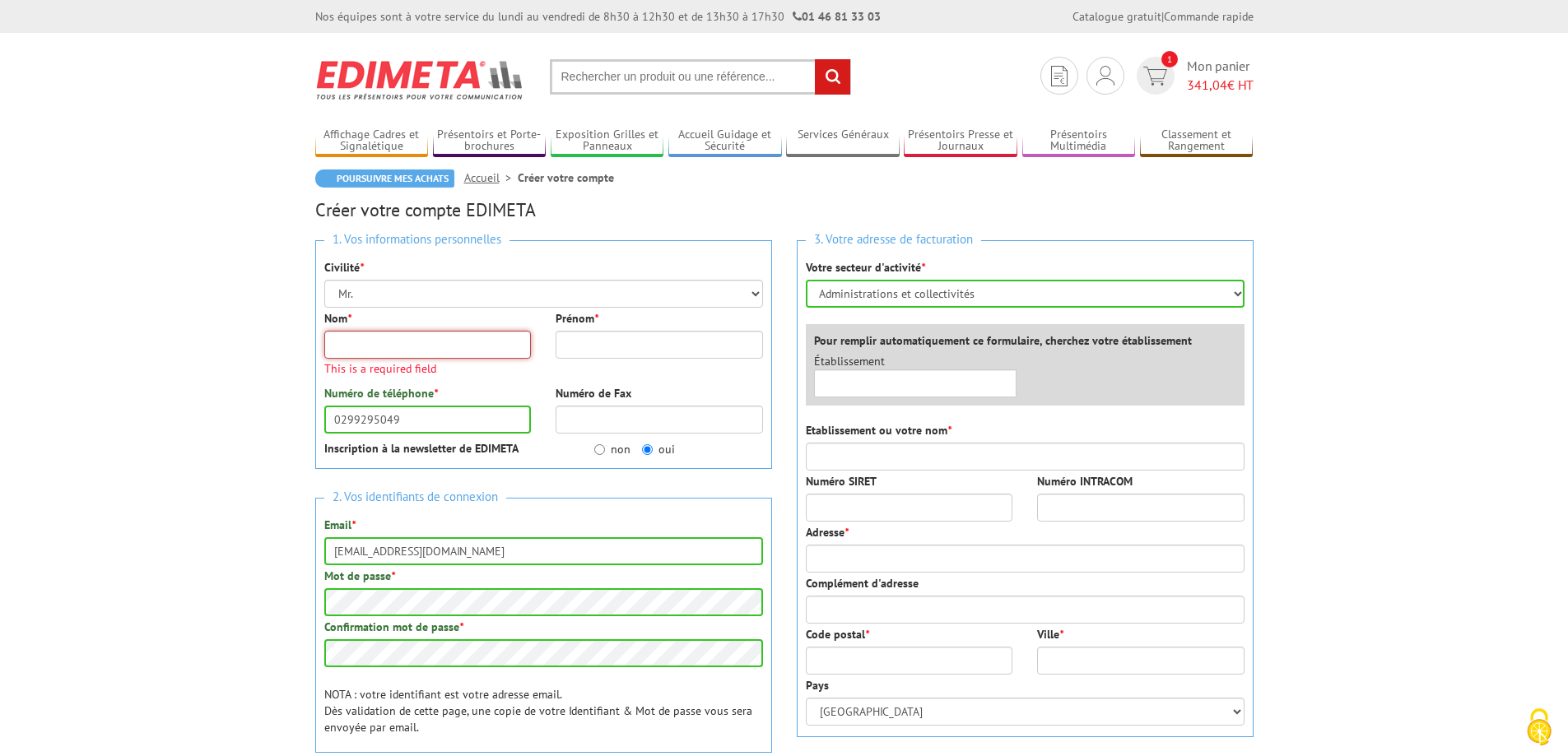
click at [381, 348] on input "Nom *" at bounding box center [427, 345] width 208 height 28
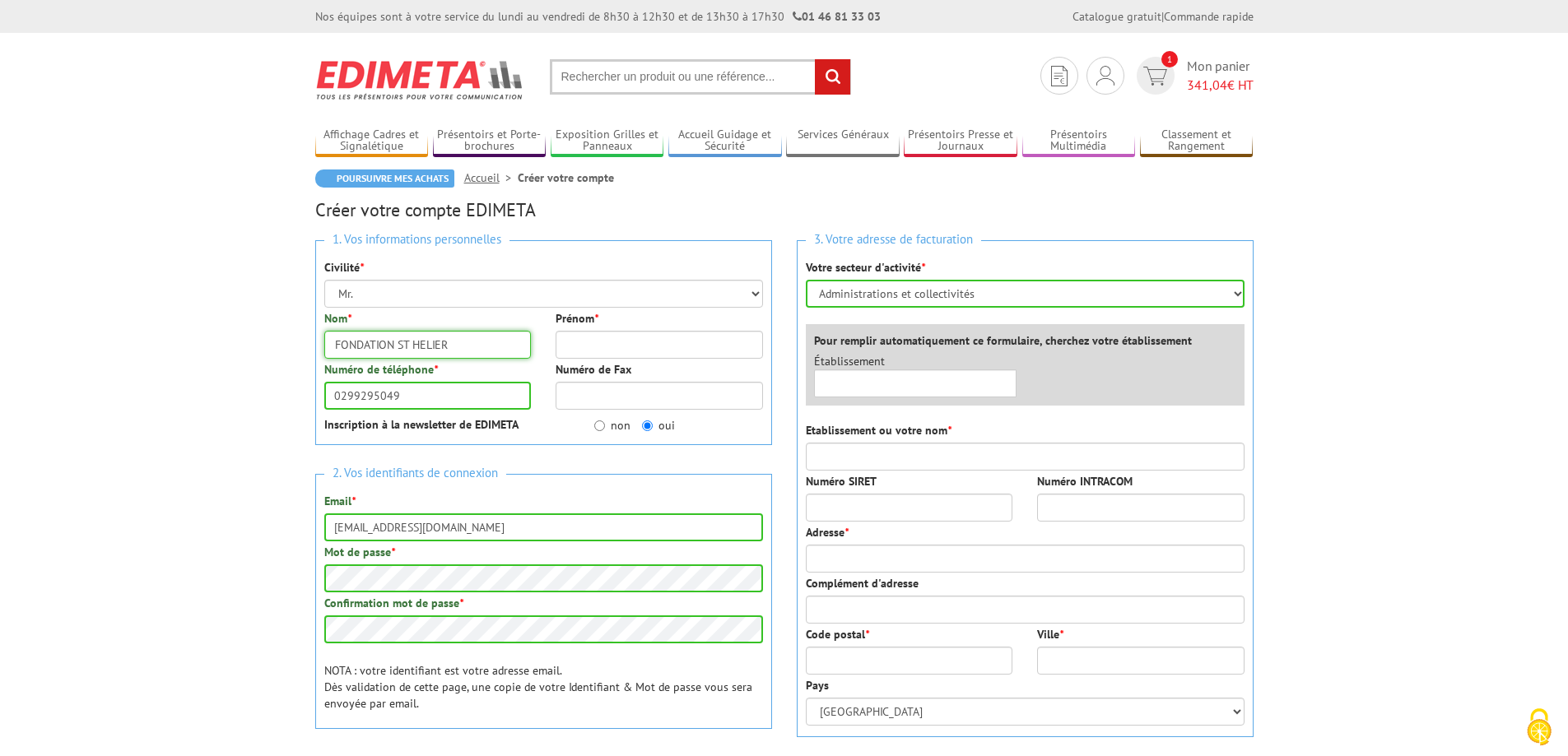
type input "FONDATION ST HELIER"
click at [838, 466] on input "Etablissement ou votre nom *" at bounding box center [1024, 457] width 438 height 28
type input "FONDATION ST HELIER"
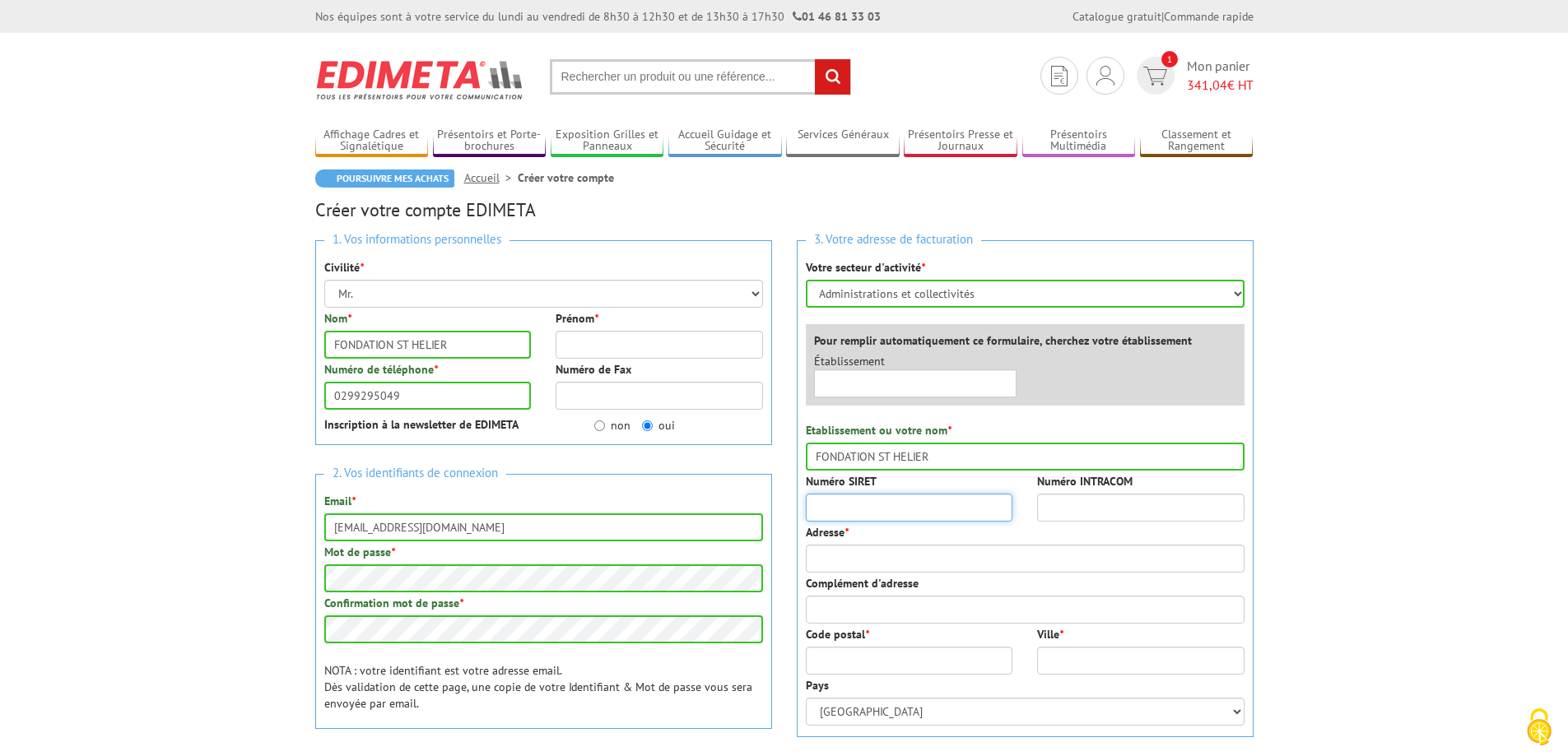
click at [841, 499] on input "Numéro SIRET" at bounding box center [909, 507] width 208 height 28
type input "50454544300013"
click at [1109, 510] on input "Numéro INTRACOM" at bounding box center [1141, 507] width 208 height 28
click at [902, 568] on input "Adresse *" at bounding box center [1024, 558] width 438 height 28
type input "54 RUE ST HELIER"
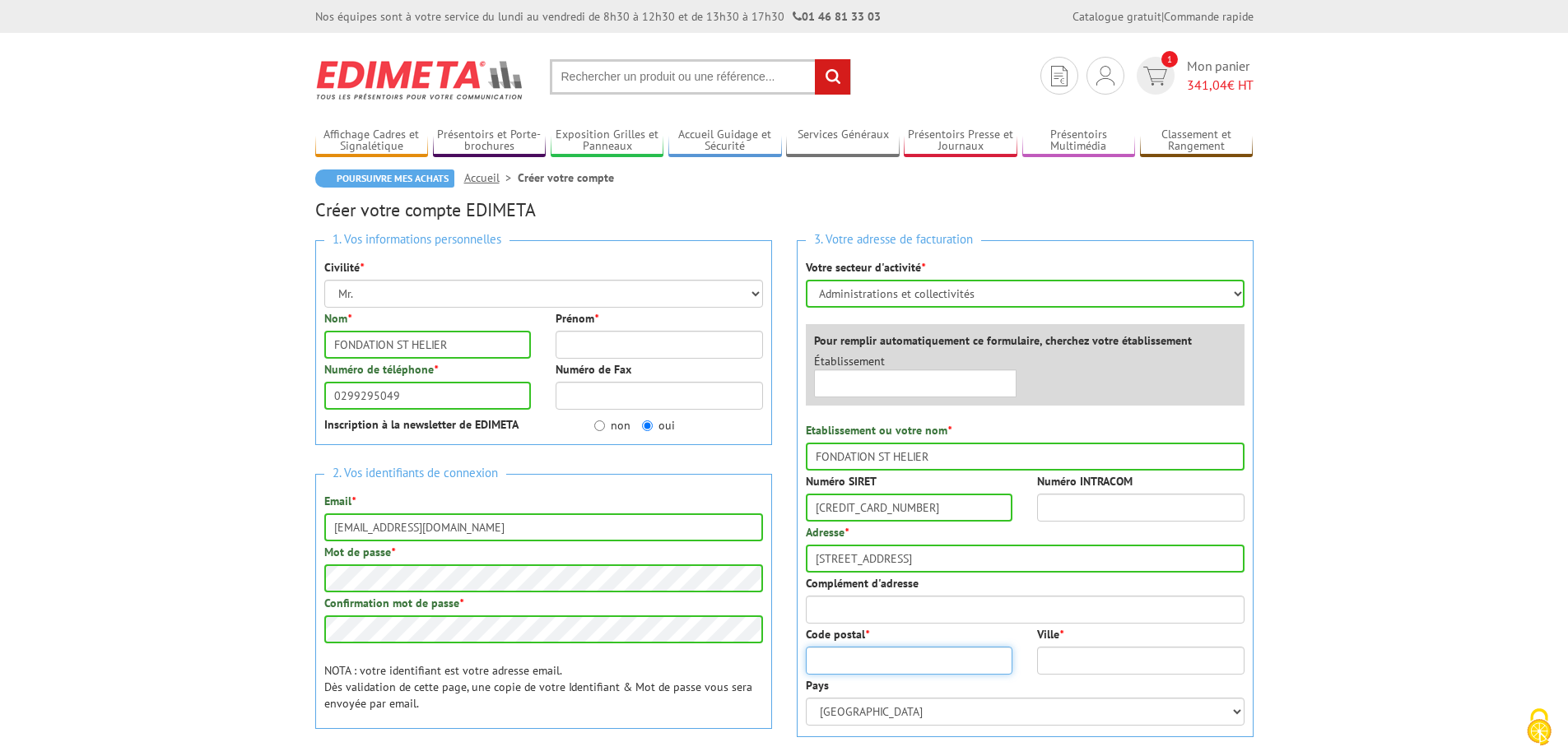
click at [884, 659] on input "Code postal *" at bounding box center [909, 661] width 208 height 28
drag, startPoint x: 461, startPoint y: 342, endPoint x: 314, endPoint y: 344, distance: 147.0
click at [314, 344] on div "Nom * FONDATION ST HELIER" at bounding box center [428, 334] width 232 height 48
type input "POLE ST HELIER"
click at [870, 666] on input "Code postal *" at bounding box center [909, 661] width 208 height 28
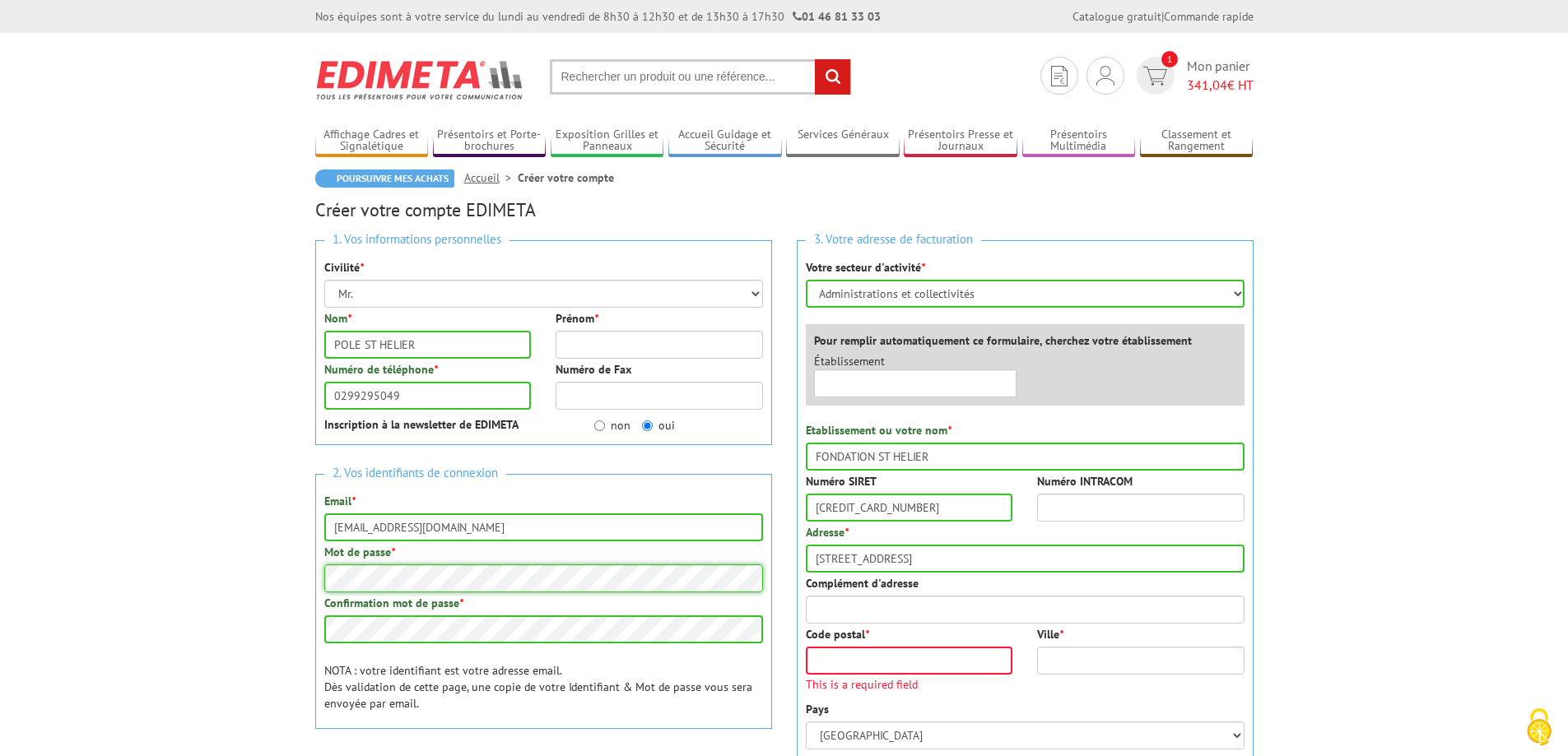
click at [858, 655] on input "Code postal *" at bounding box center [909, 661] width 208 height 28
type input "35000"
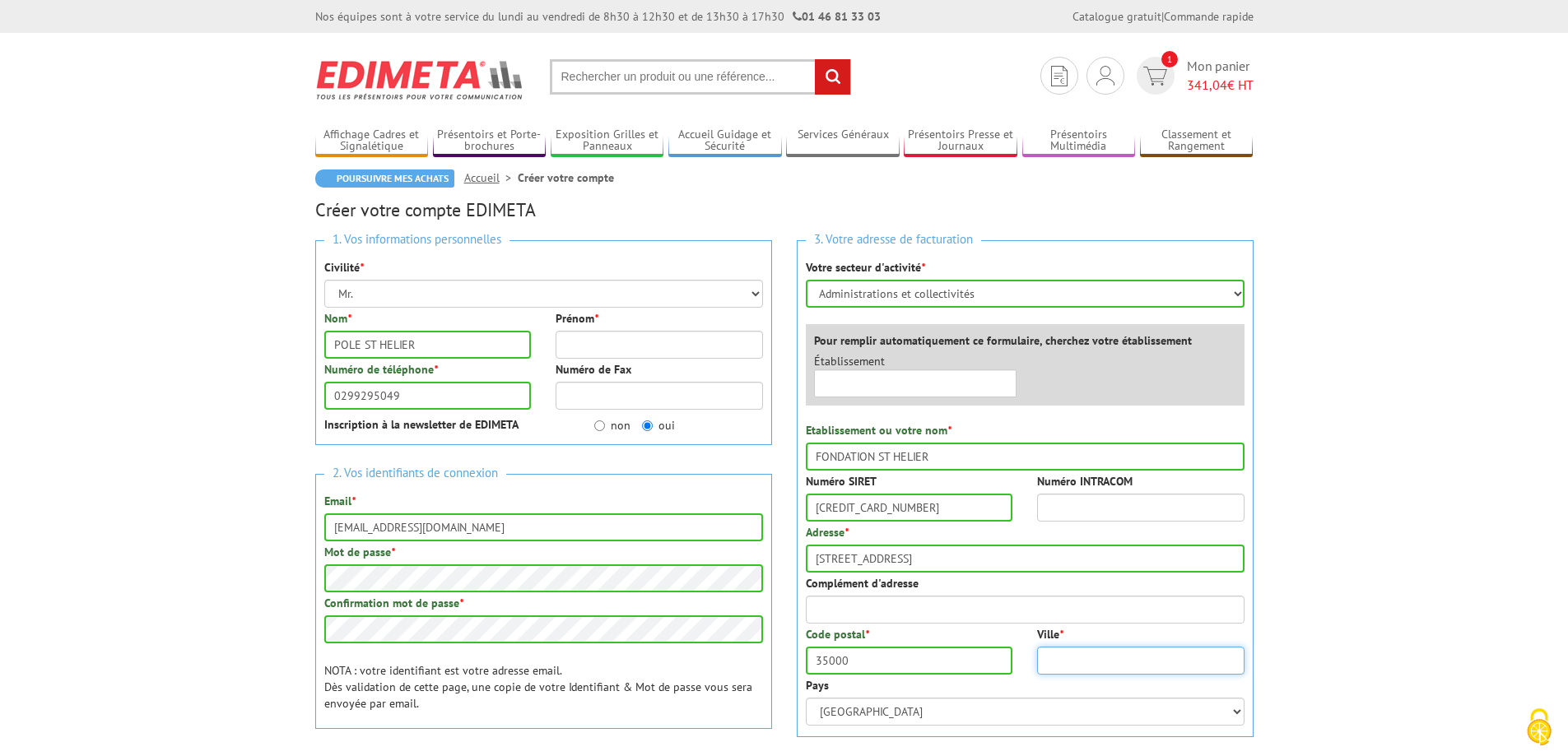
click at [1082, 662] on input "Ville *" at bounding box center [1141, 661] width 208 height 28
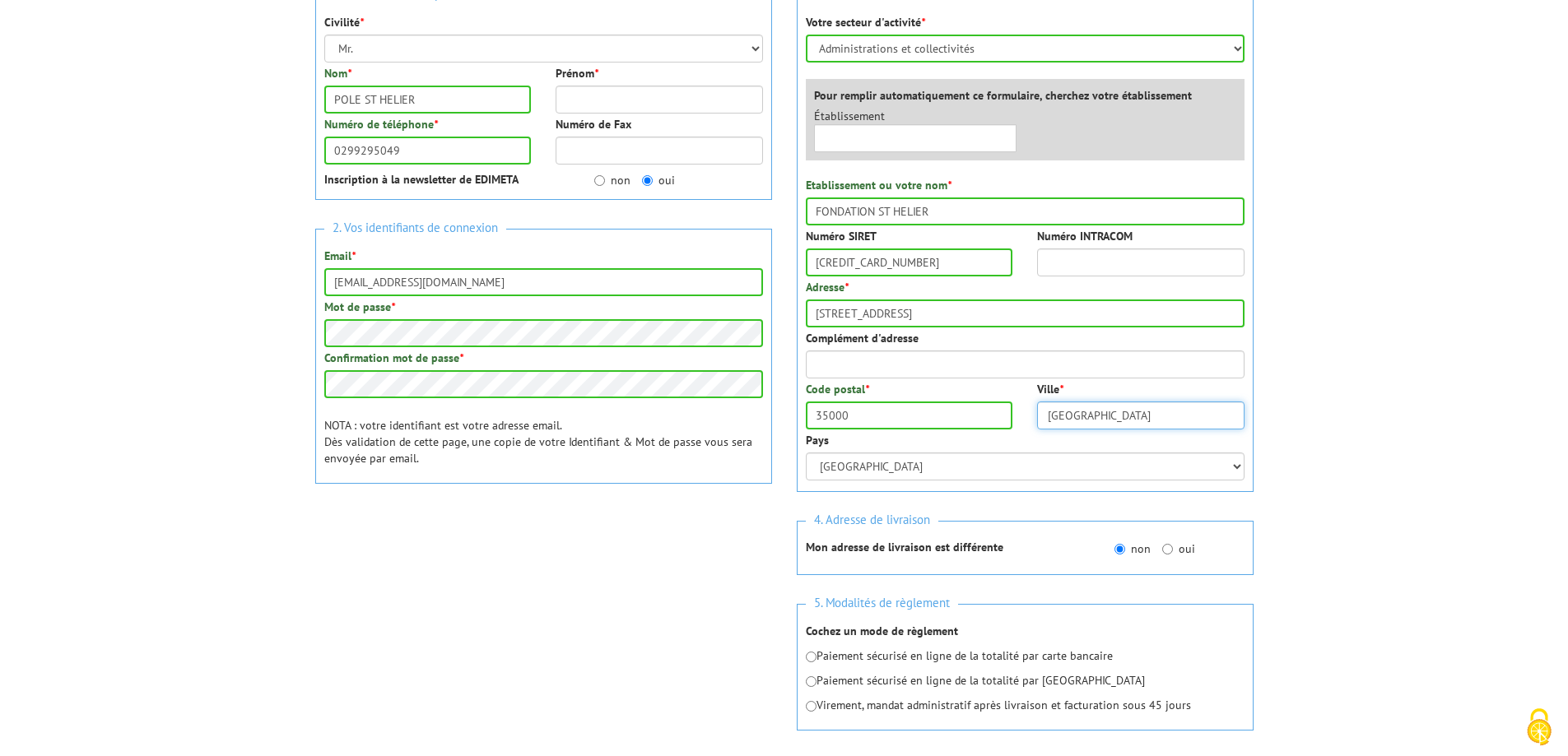
scroll to position [247, 0]
type input "RENNES"
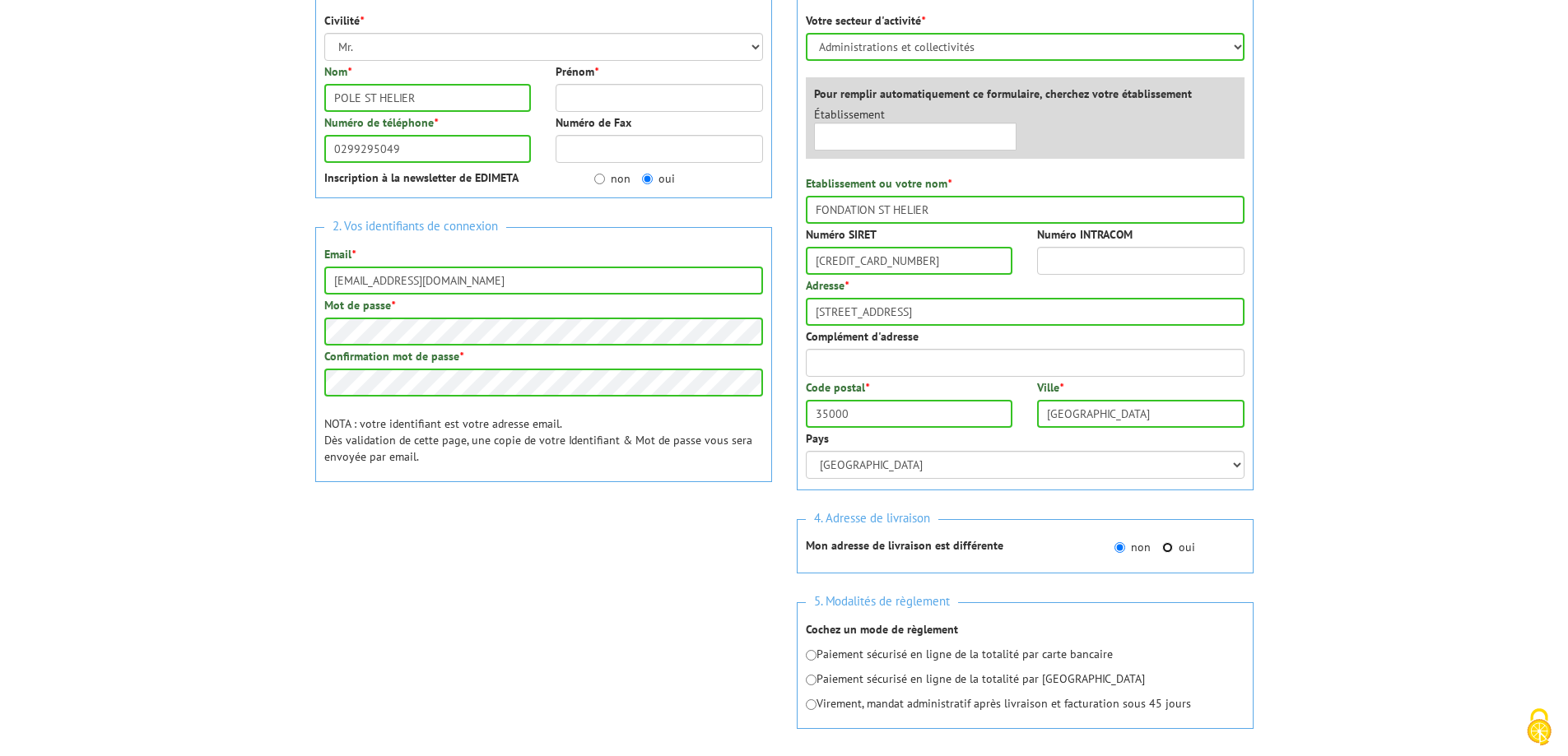
click at [1166, 545] on input "oui" at bounding box center [1167, 547] width 11 height 11
radio input "true"
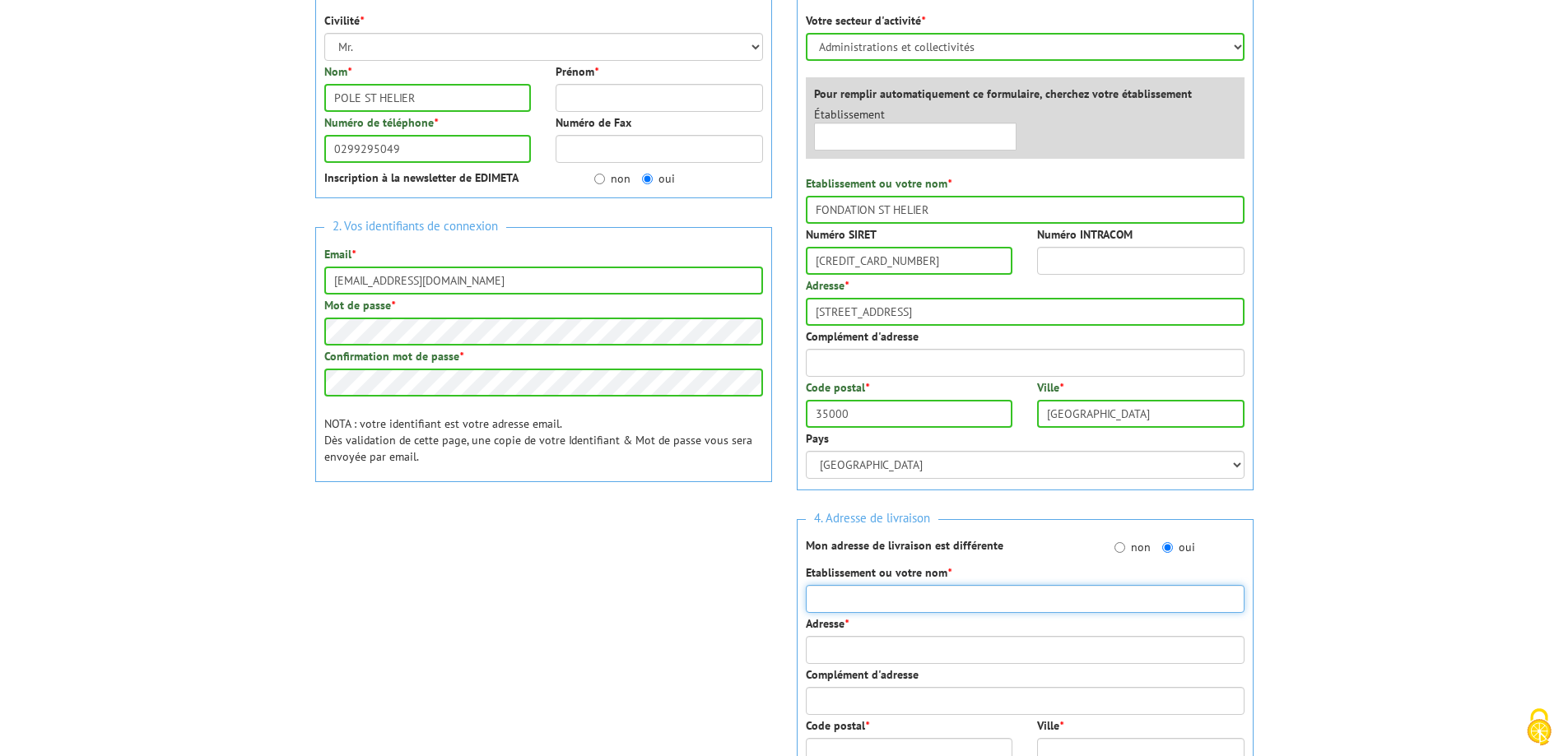
click at [876, 598] on input "Etablissement ou votre nom *" at bounding box center [1024, 598] width 438 height 28
type input "LE PARC ANGER"
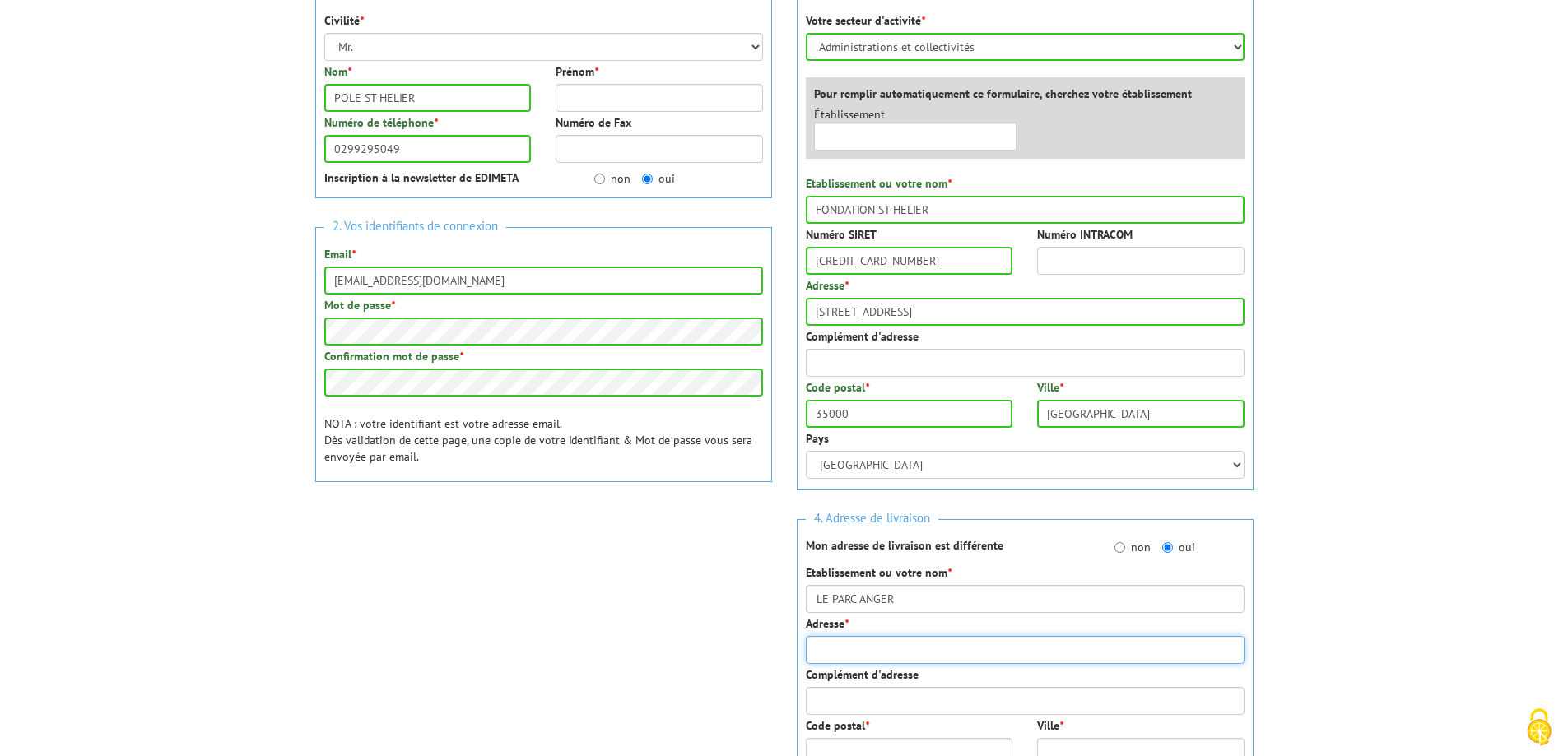
click at [865, 650] on input "Adresse *" at bounding box center [1024, 650] width 438 height 28
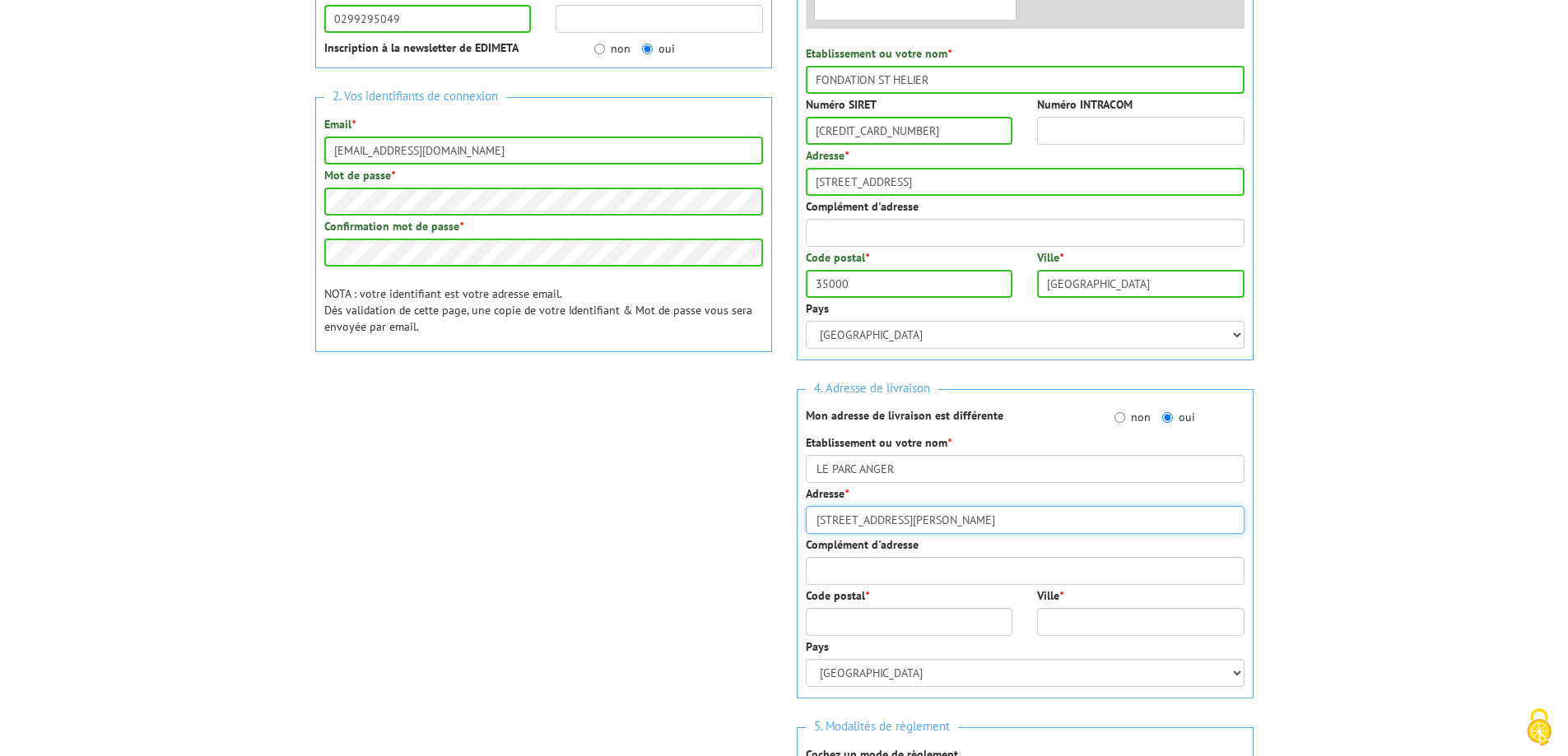
scroll to position [411, 0]
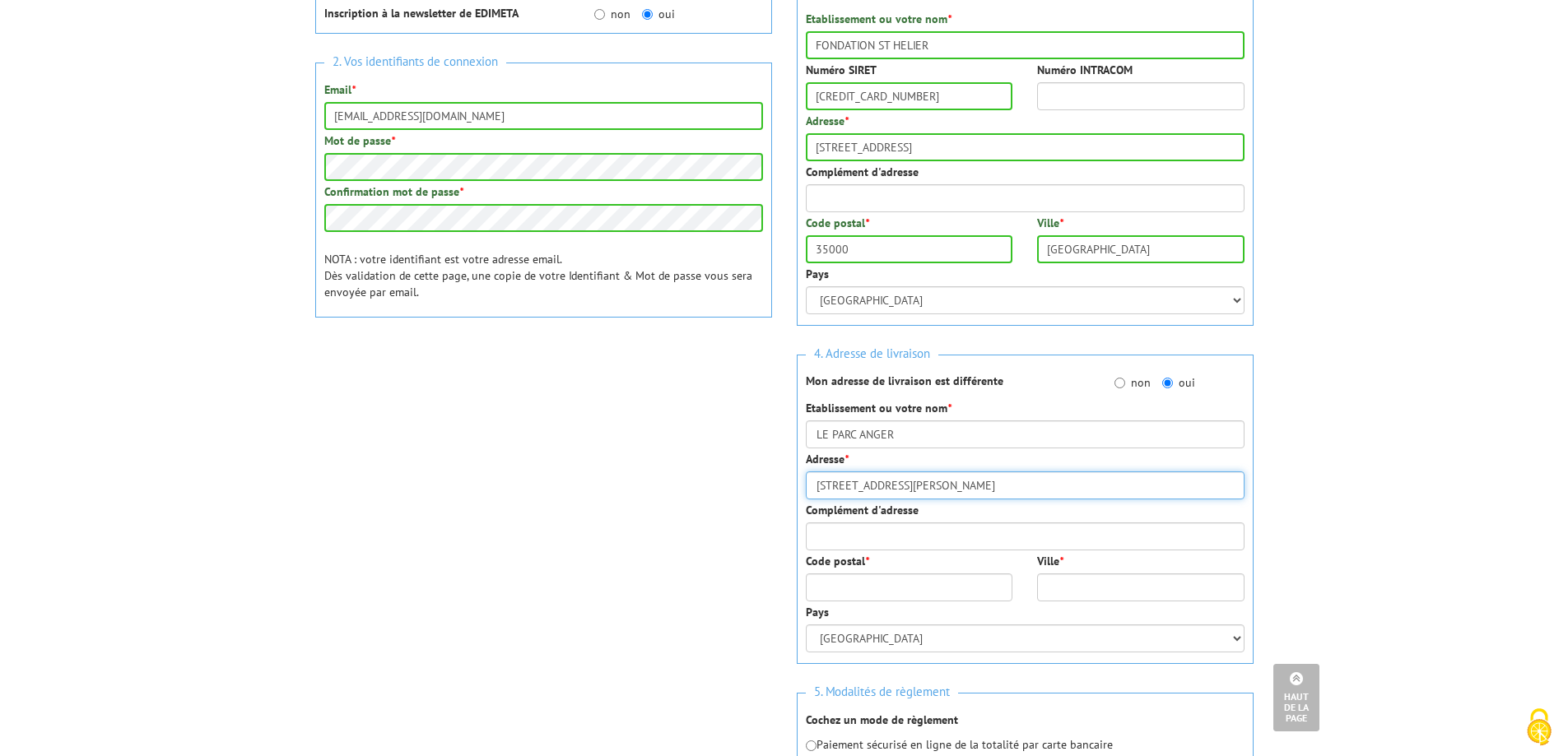
type input "16 RUE VICTOR HUGO"
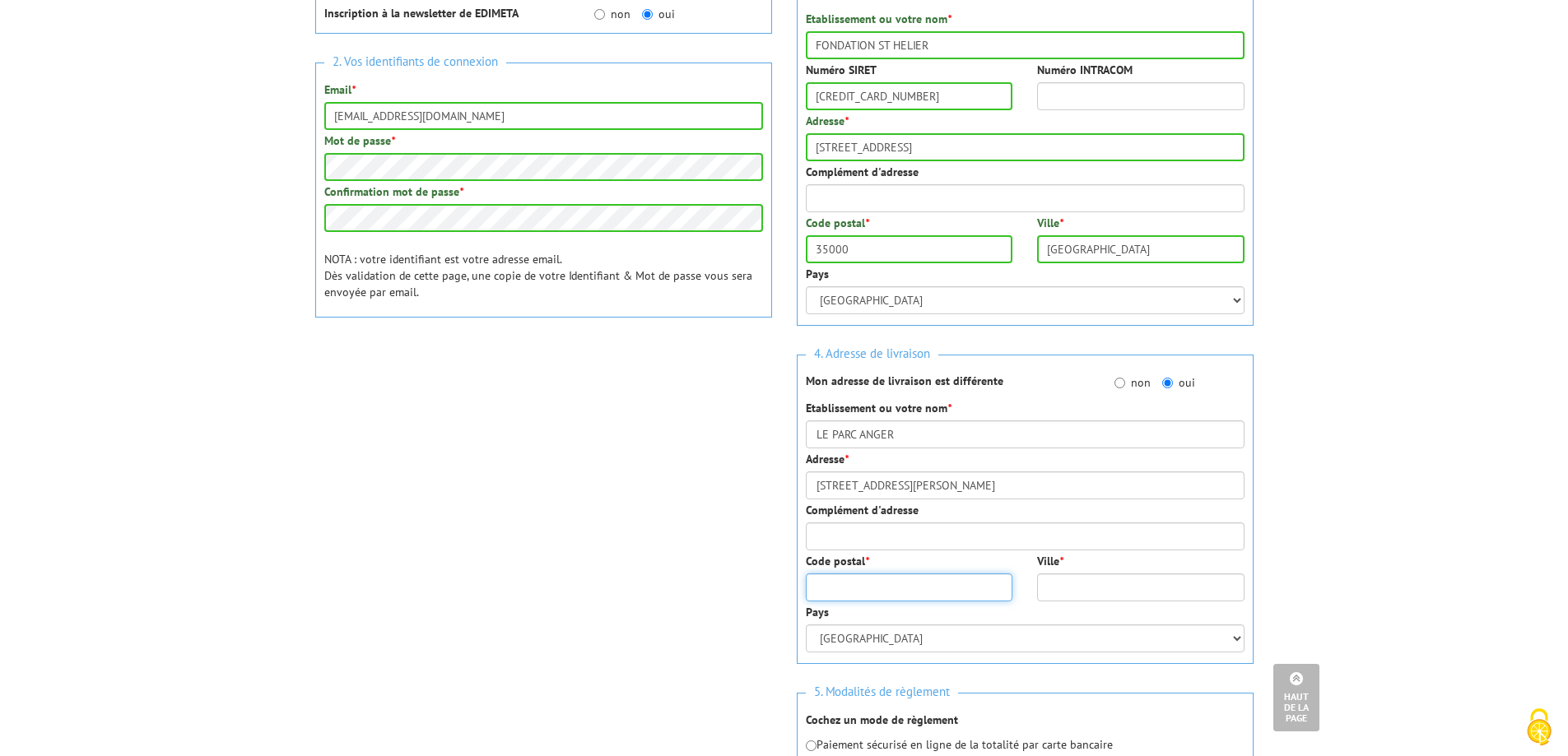
click at [870, 581] on input "Code postal *" at bounding box center [909, 588] width 208 height 28
type input "35600"
click at [1086, 583] on input "Ville *" at bounding box center [1141, 588] width 208 height 28
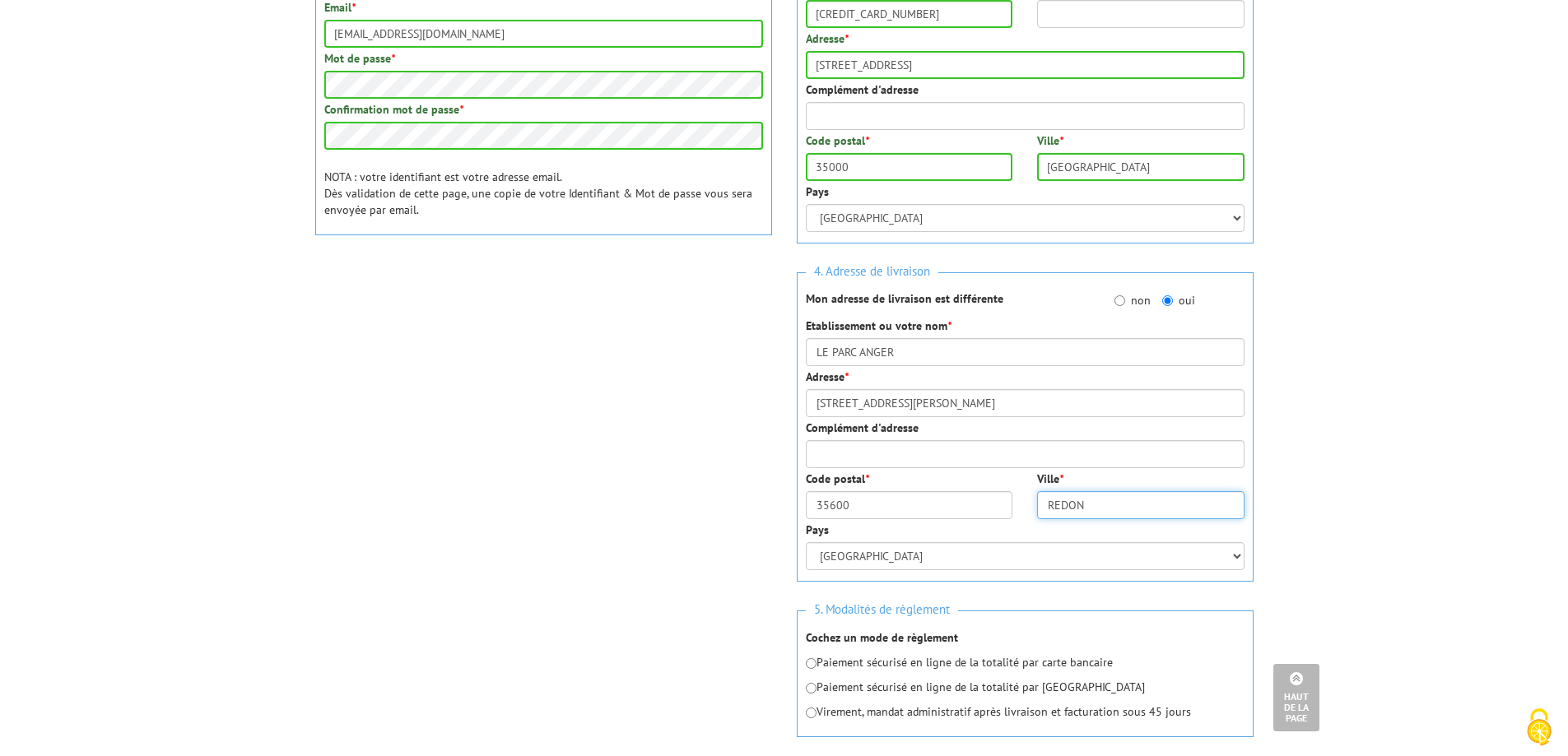
type input "REDON"
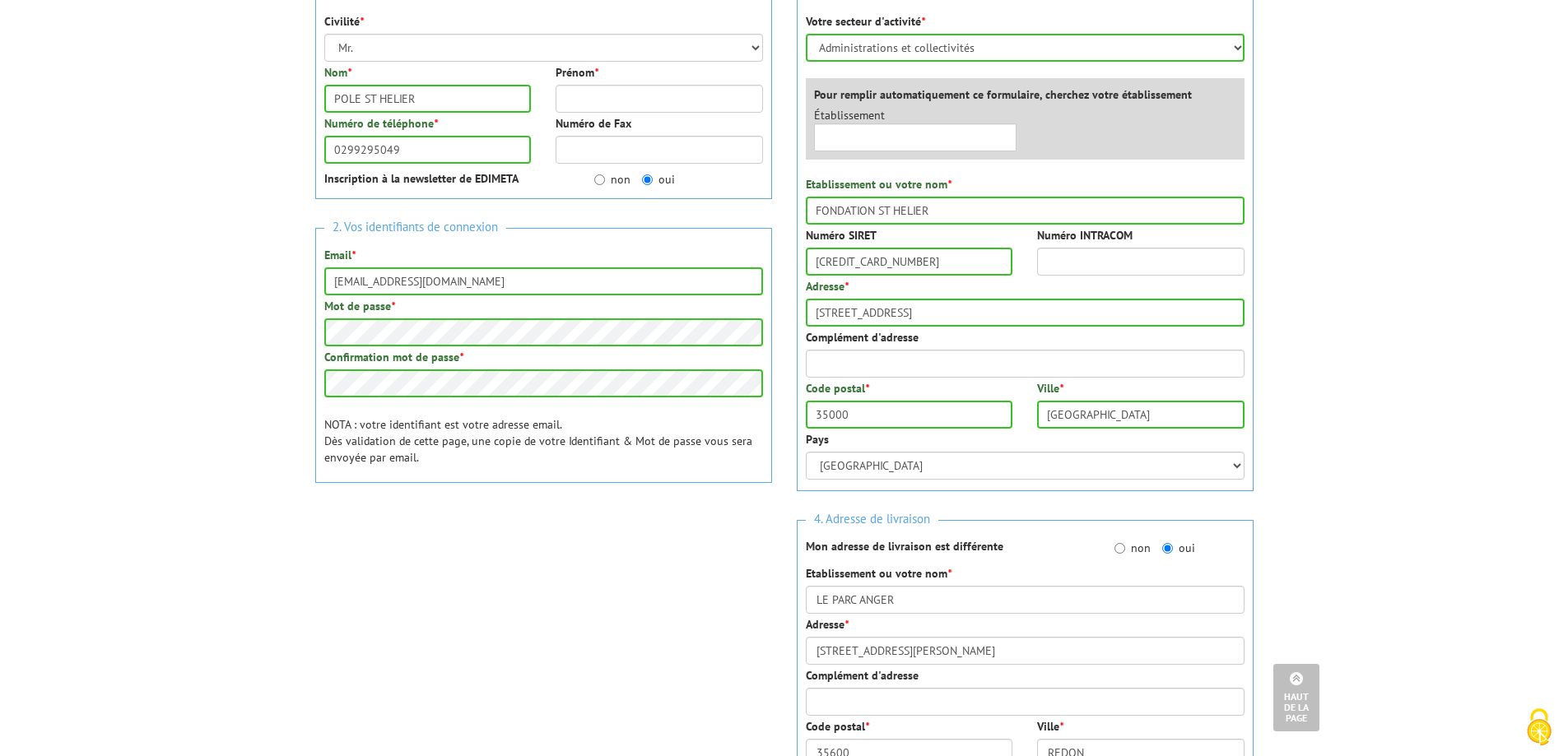
scroll to position [164, 0]
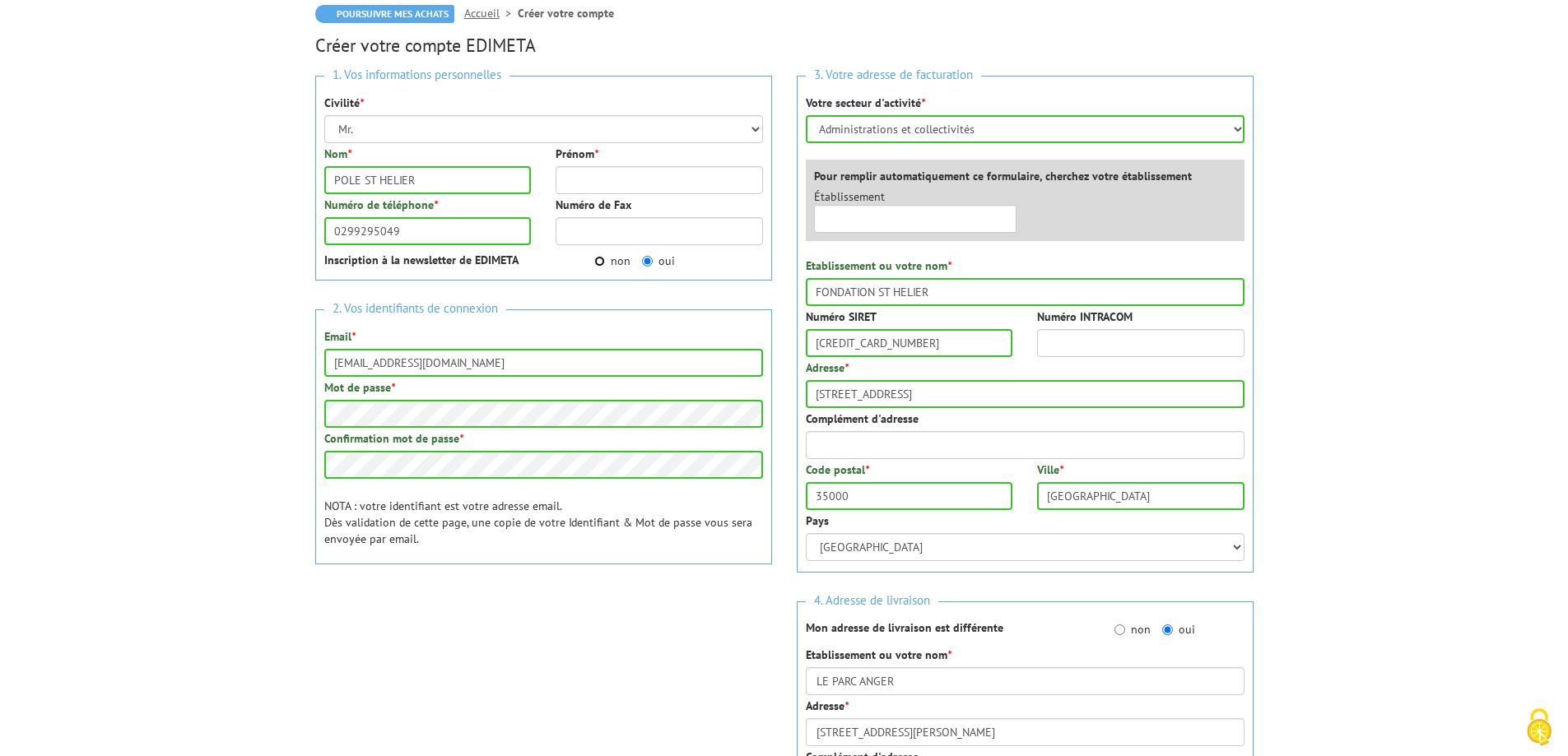
click at [601, 267] on input "non" at bounding box center [599, 261] width 11 height 11
radio input "true"
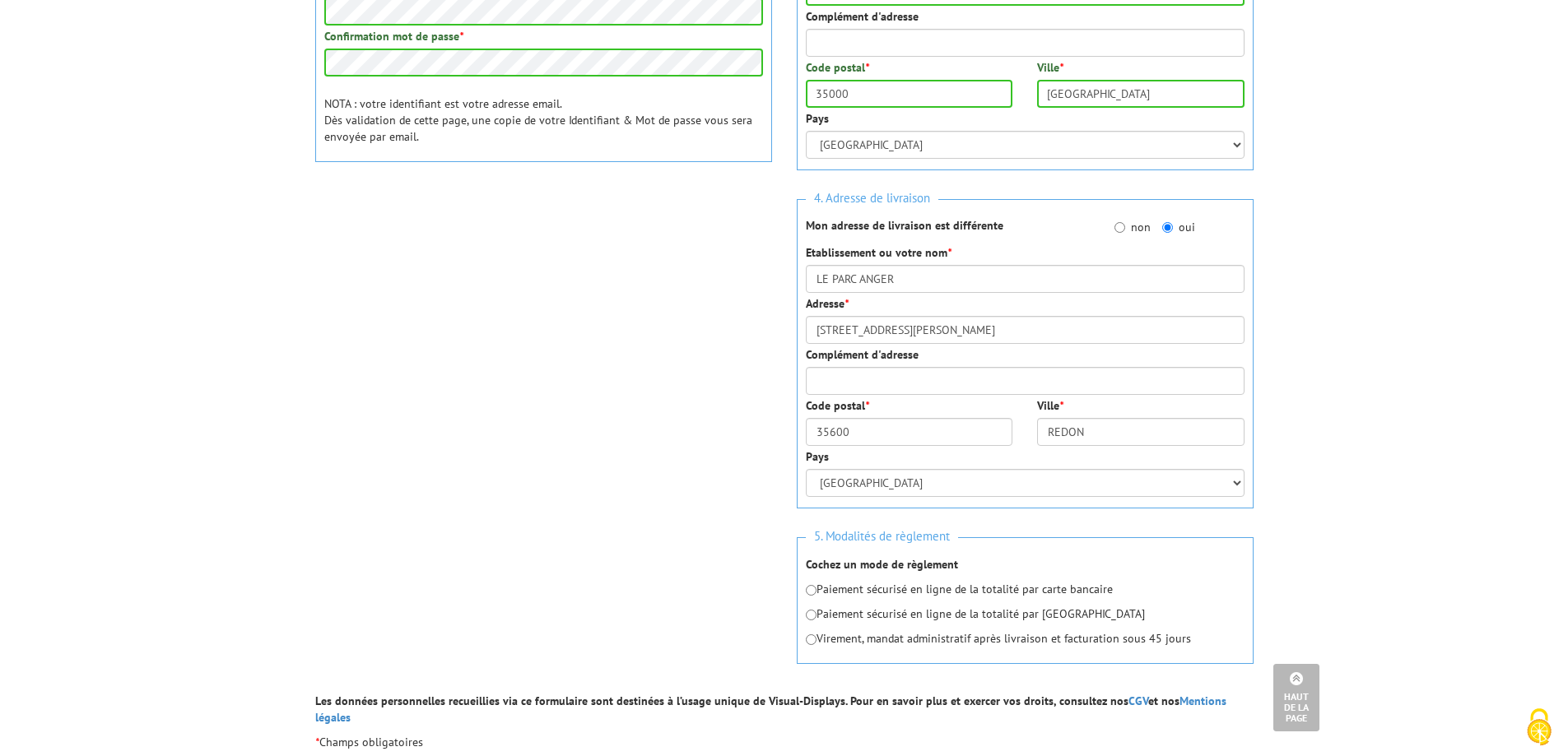
scroll to position [576, 0]
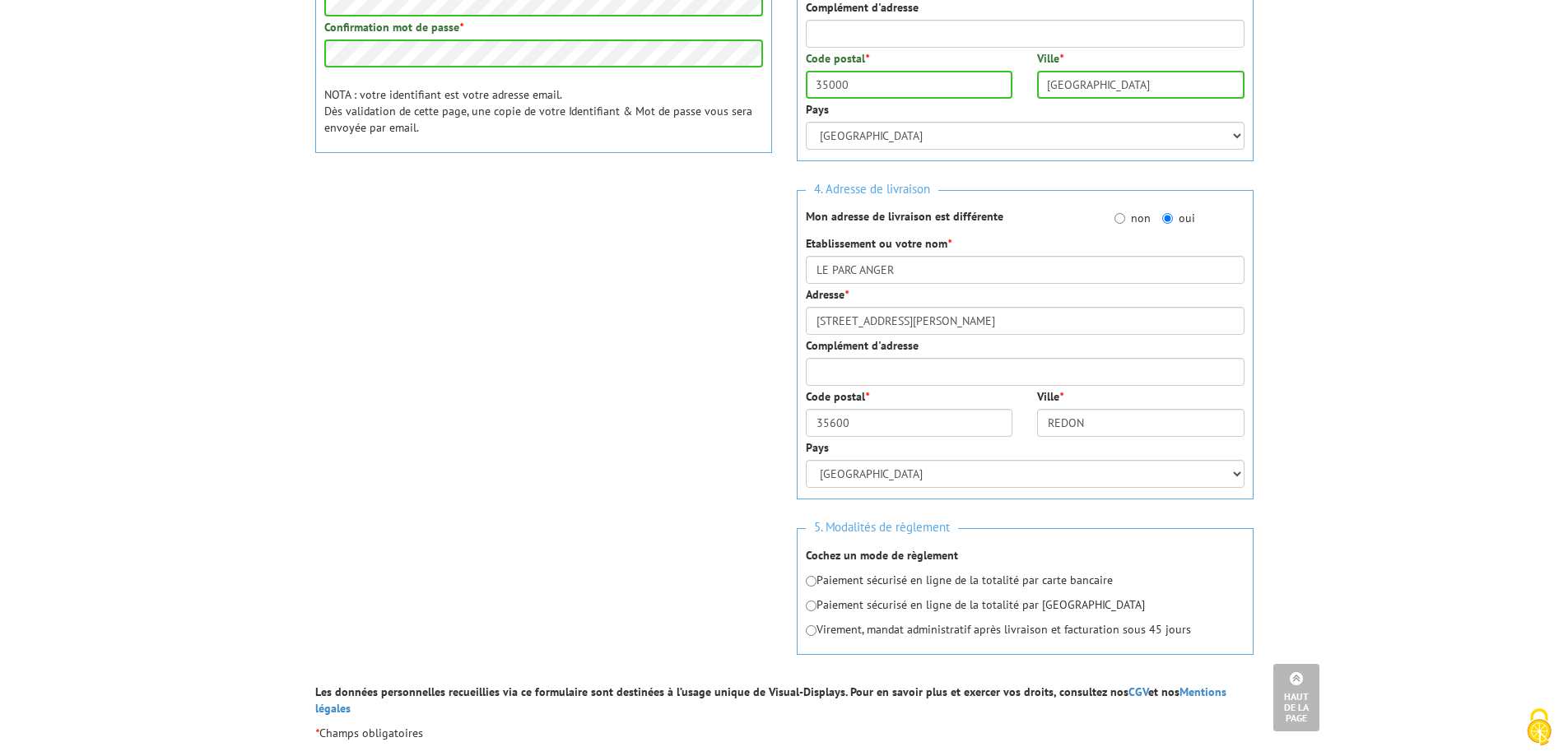
click at [813, 587] on p "Paiement sécurisé en ligne de la totalité par carte bancaire" at bounding box center [1024, 580] width 438 height 17
click at [813, 584] on input "radio" at bounding box center [811, 581] width 11 height 11
radio input "true"
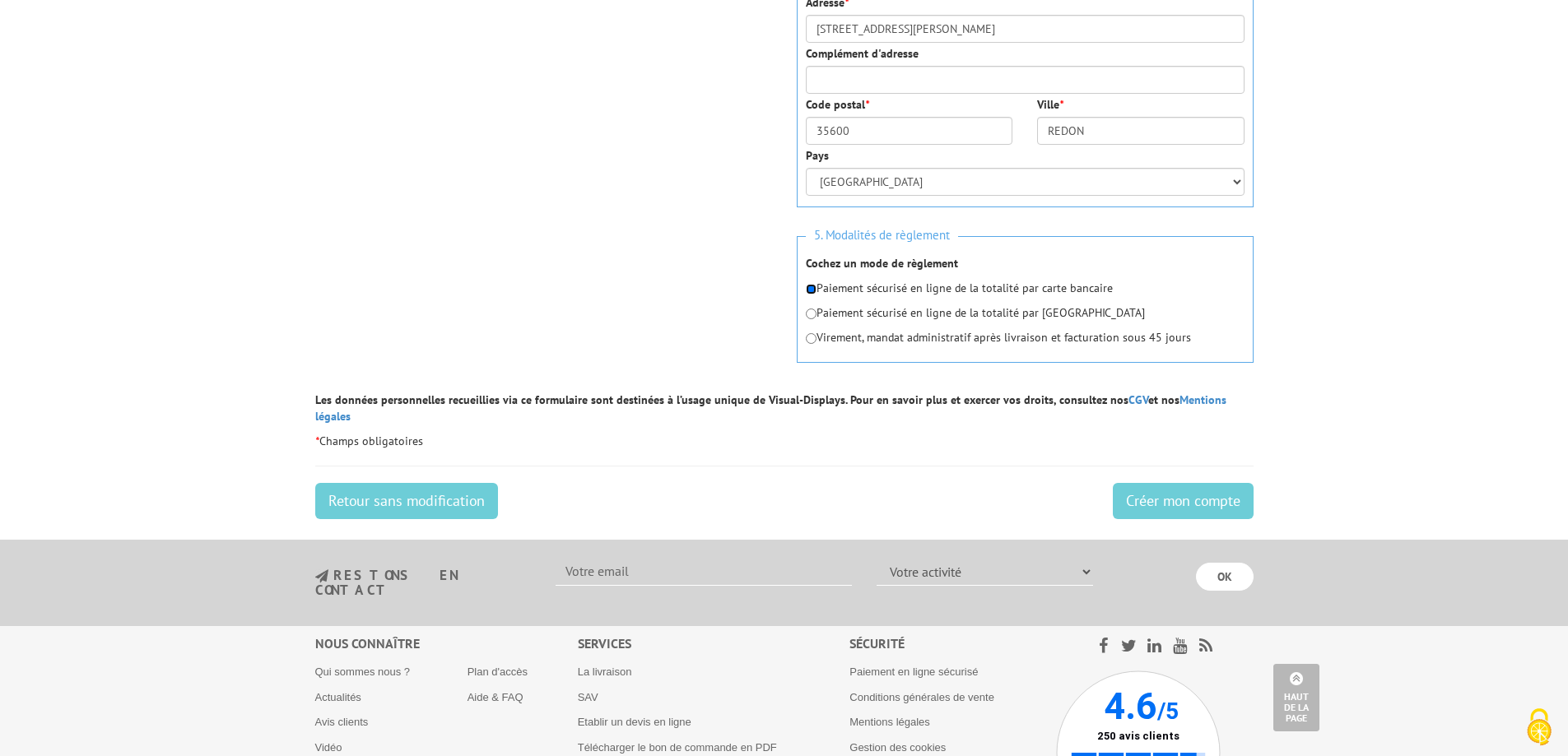
scroll to position [905, 0]
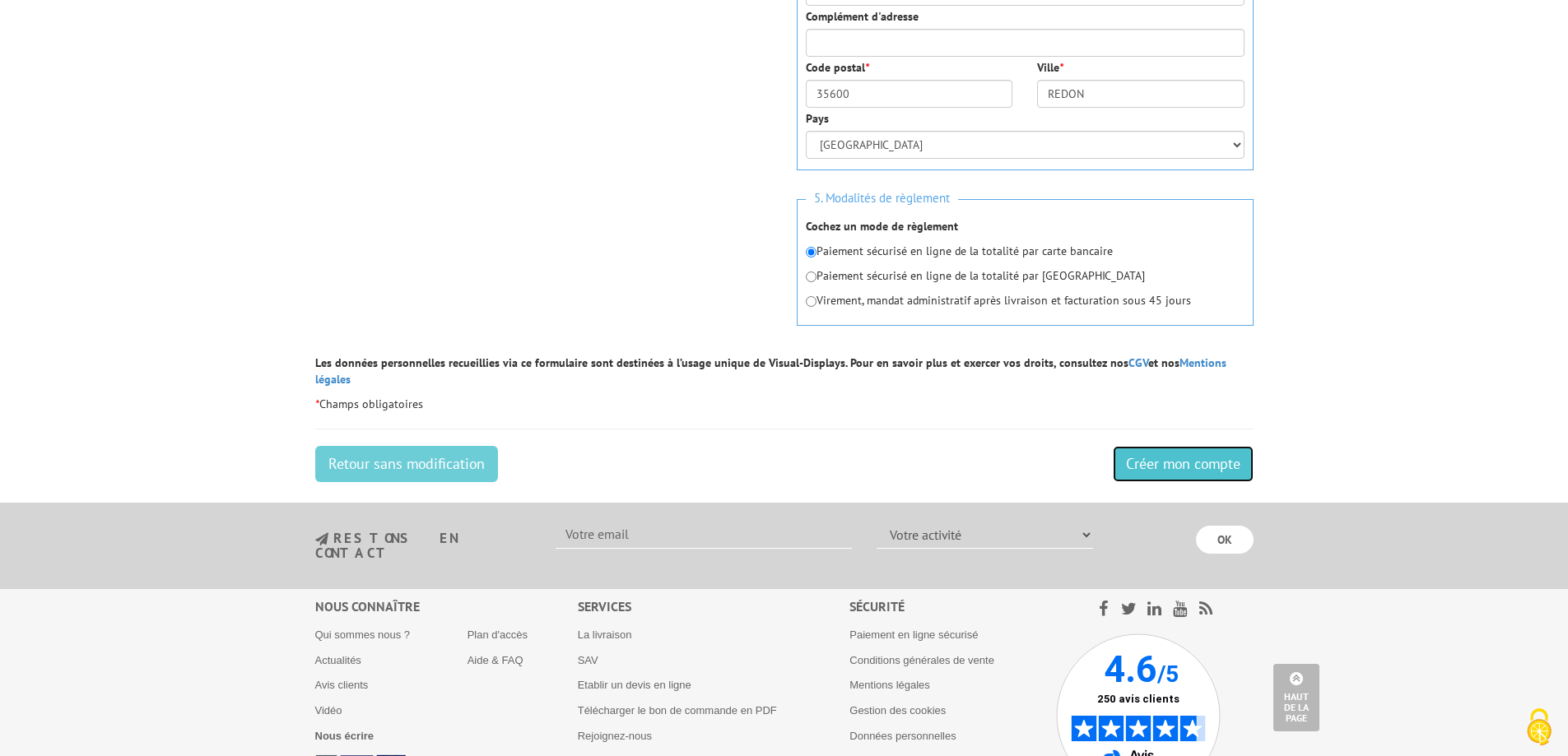
drag, startPoint x: 1201, startPoint y: 448, endPoint x: 924, endPoint y: 64, distance: 473.5
click at [1201, 447] on input "Créer mon compte" at bounding box center [1183, 464] width 141 height 36
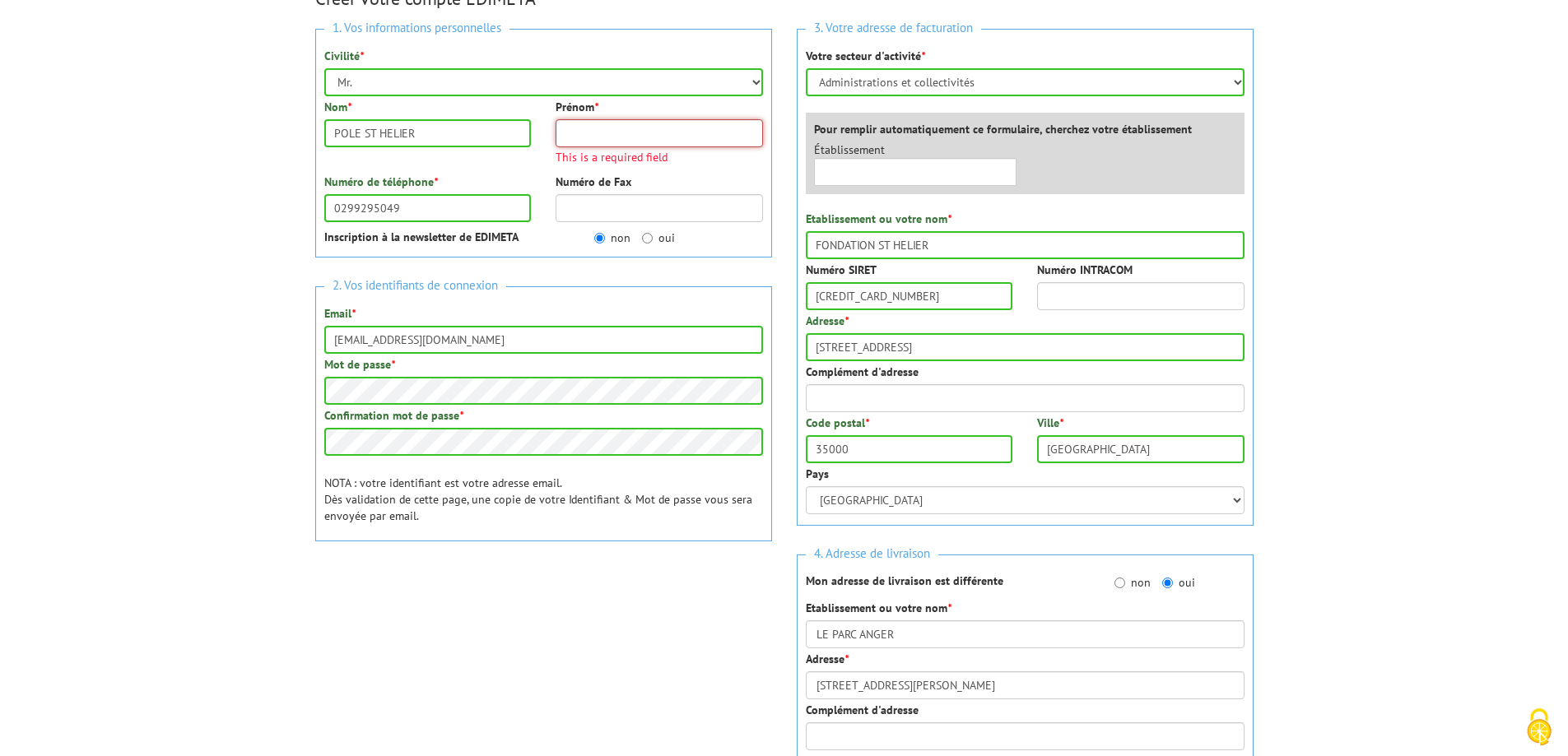
click at [580, 127] on input "Prénom *" at bounding box center [659, 133] width 208 height 28
type input "P"
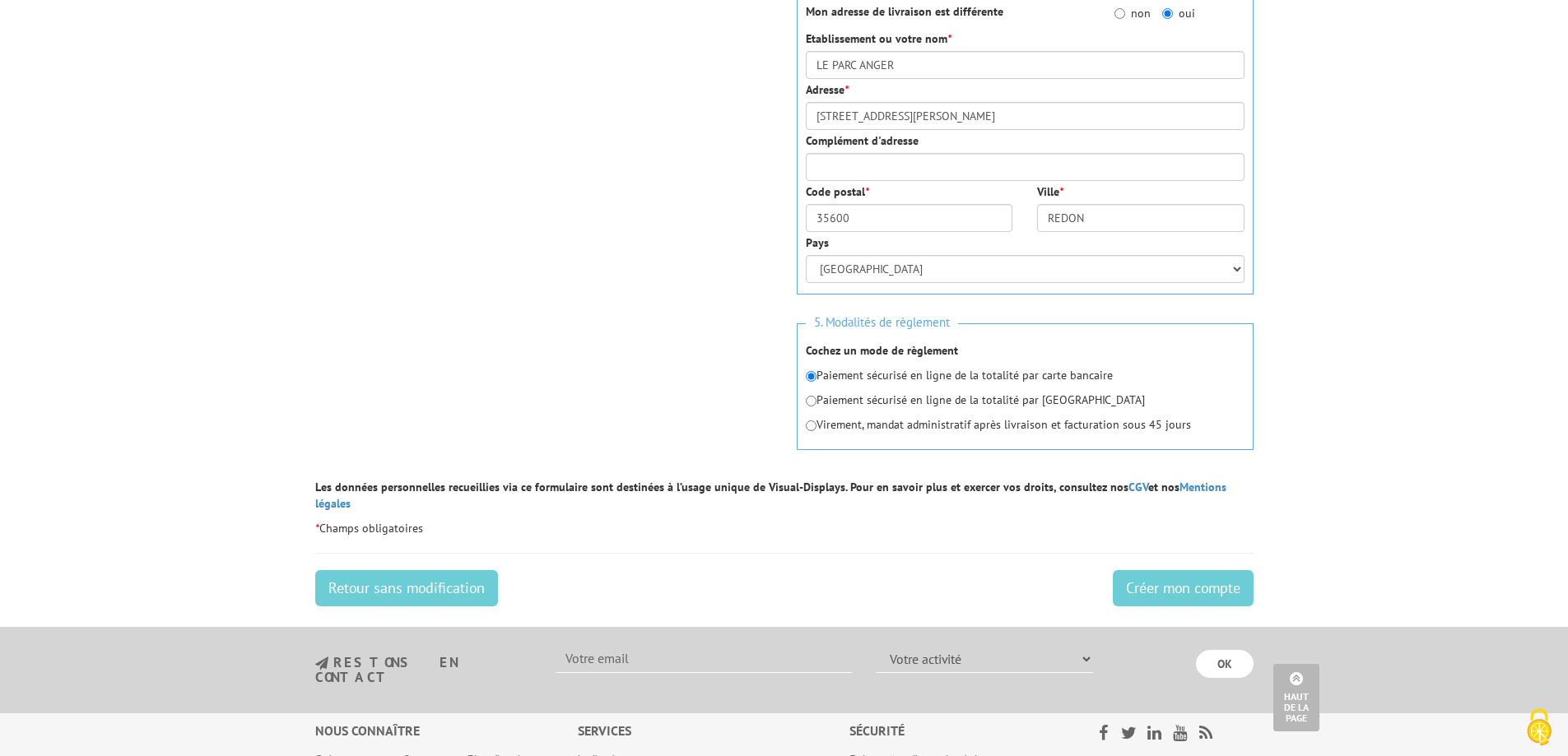
scroll to position [788, 0]
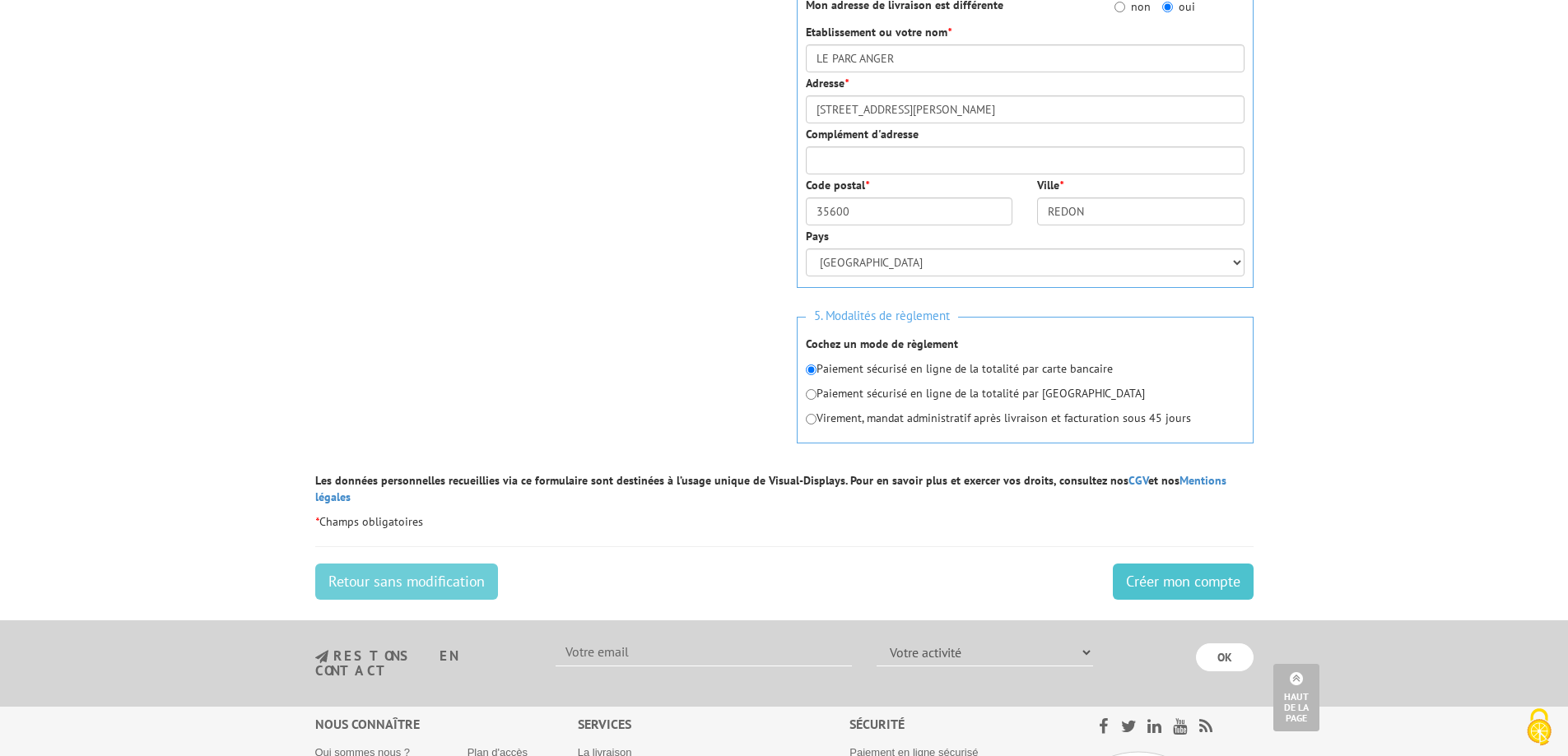
type input "MPR"
click at [1189, 562] on form "1. Vos informations personnelles Civilité * Mr. Mme. Mlle. Nom * POLE ST HELIER…" at bounding box center [784, 24] width 939 height 1166
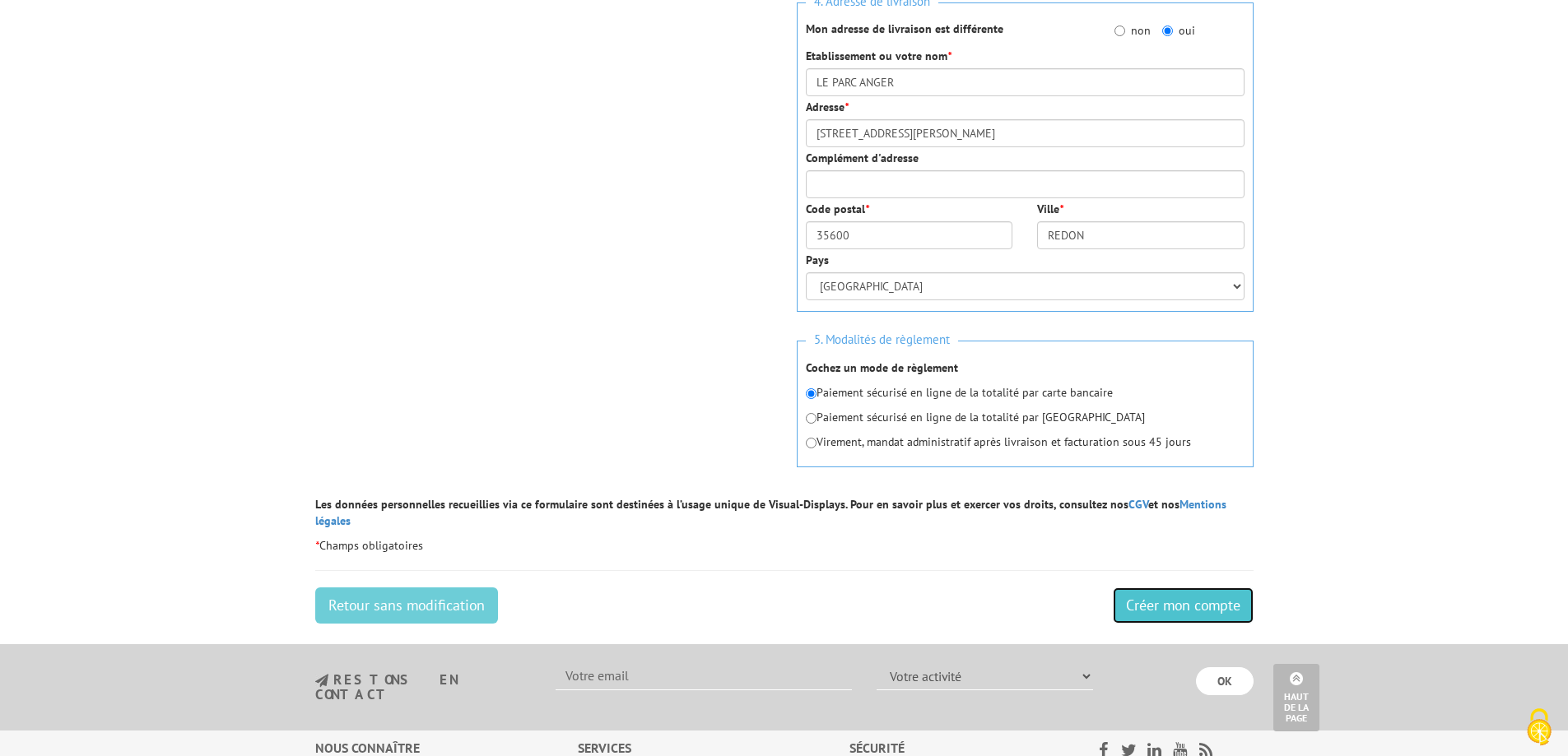
click at [1188, 594] on input "Créer mon compte" at bounding box center [1183, 605] width 141 height 36
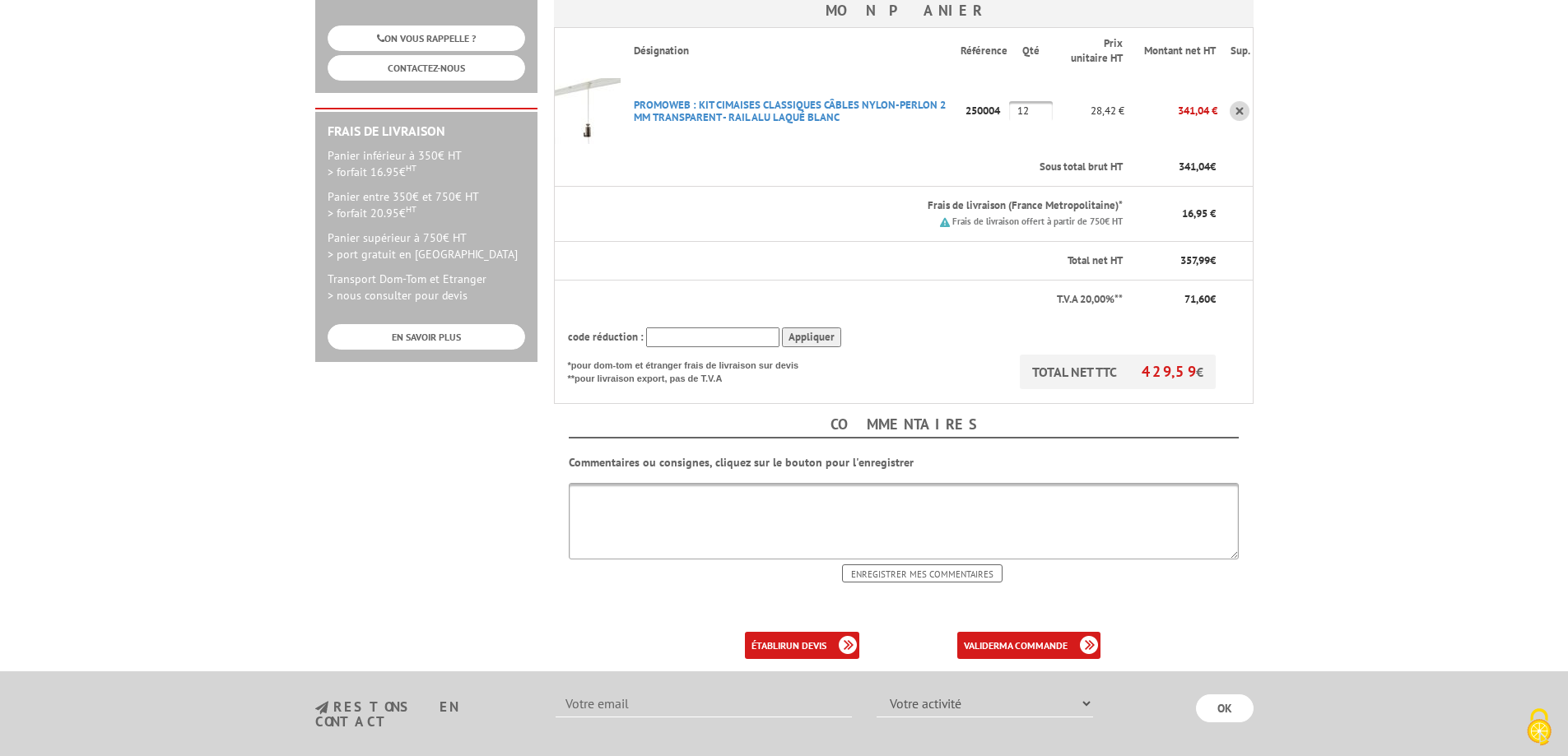
scroll to position [411, 0]
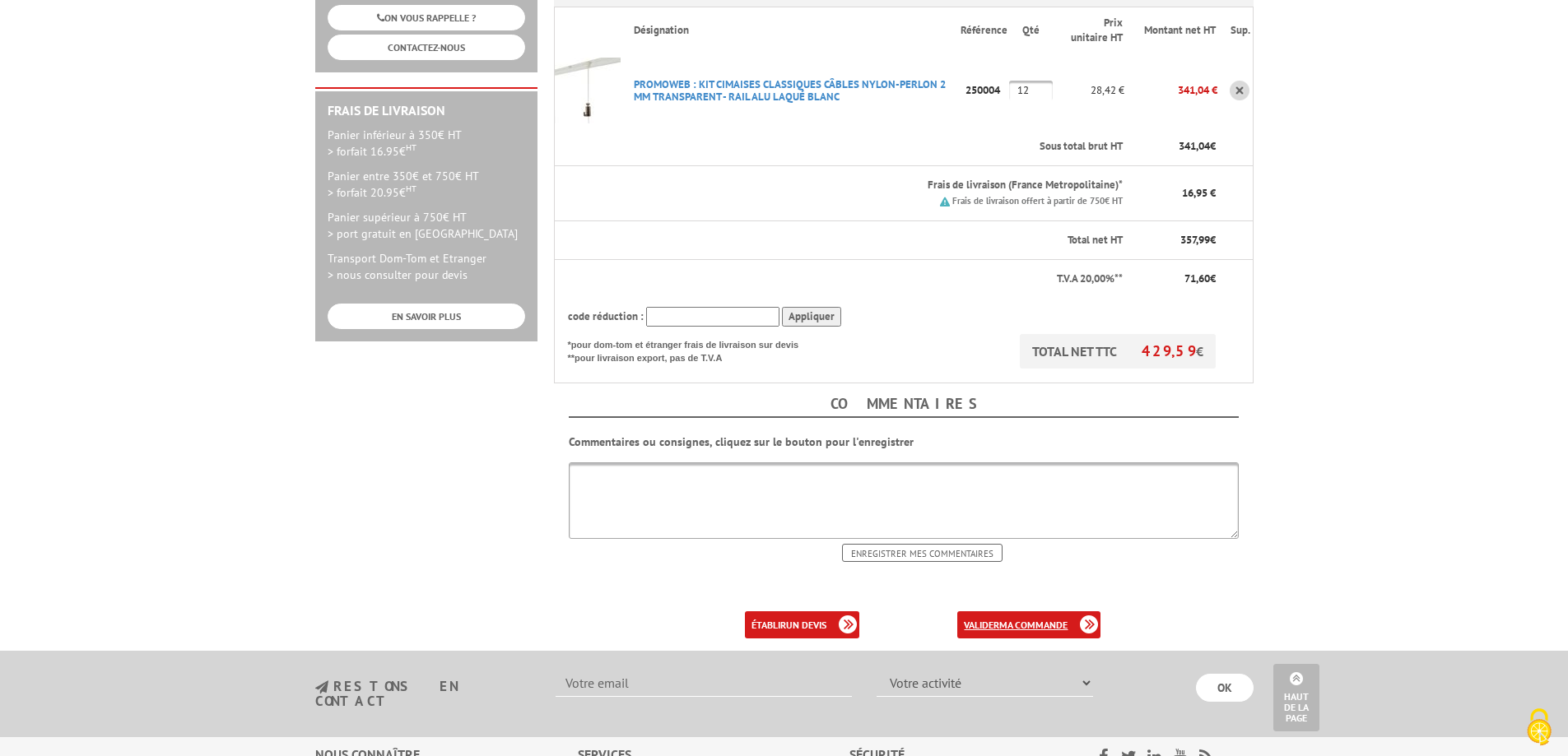
click at [1035, 619] on b "ma commande" at bounding box center [1033, 625] width 68 height 13
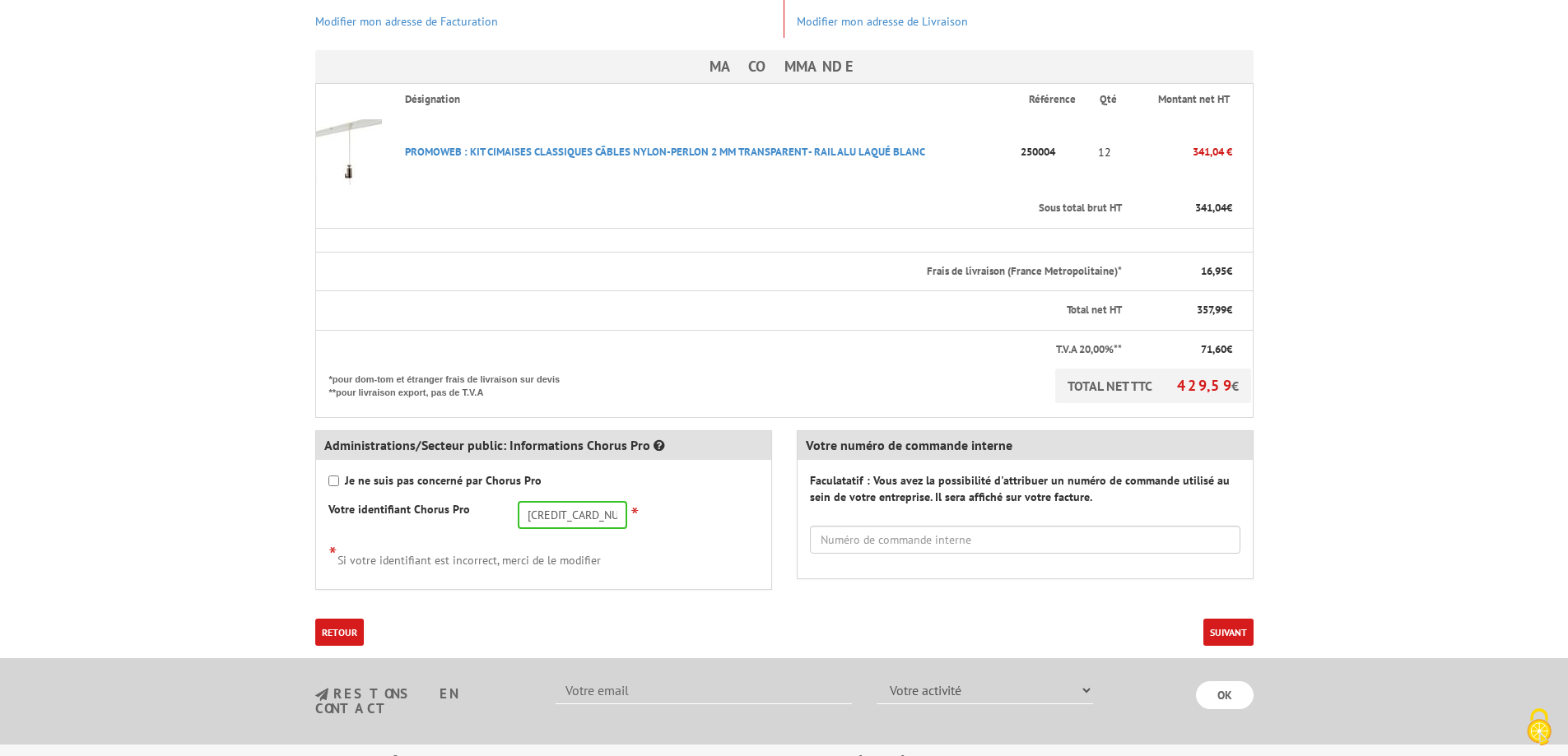
scroll to position [411, 0]
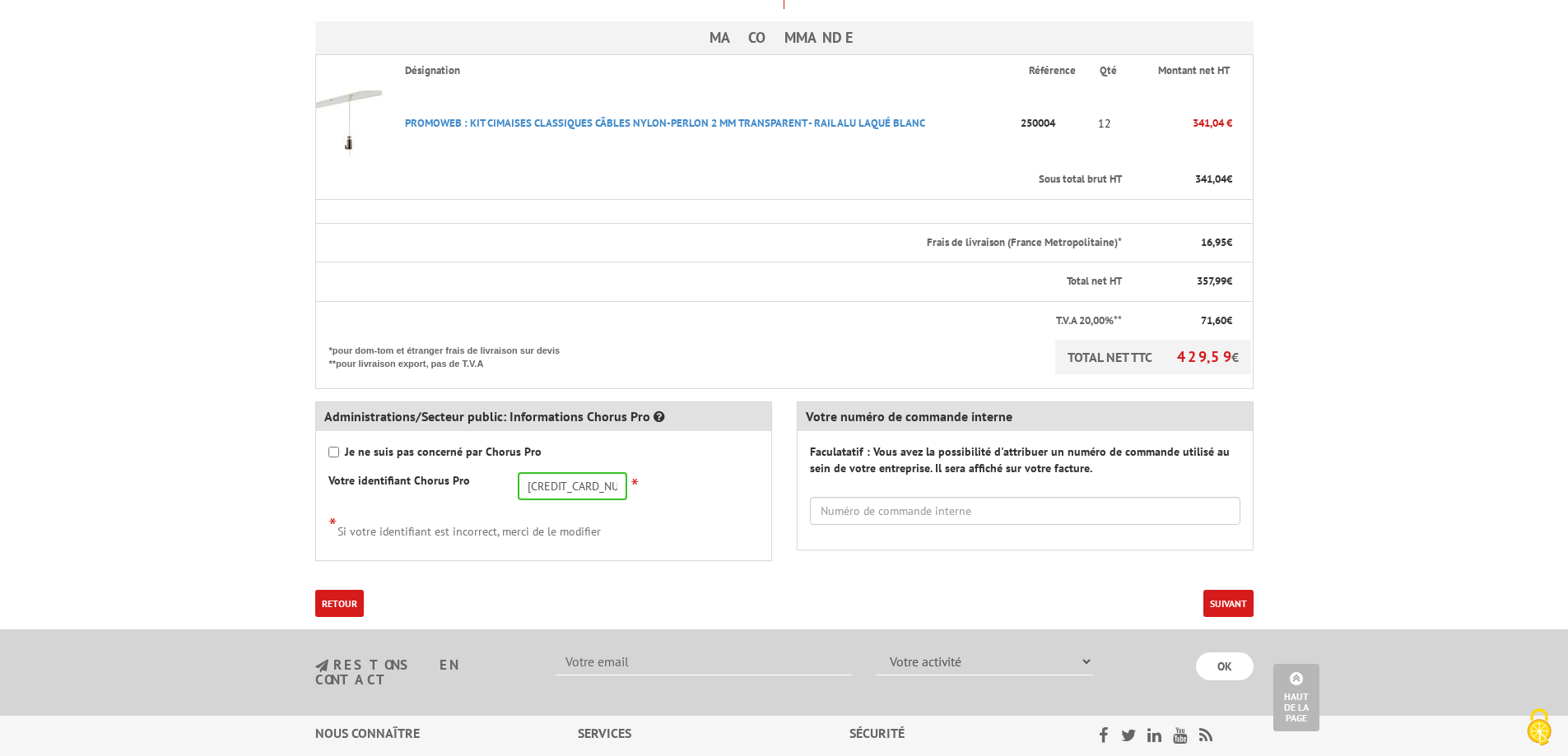
click at [1230, 590] on button "Suivant" at bounding box center [1228, 603] width 50 height 28
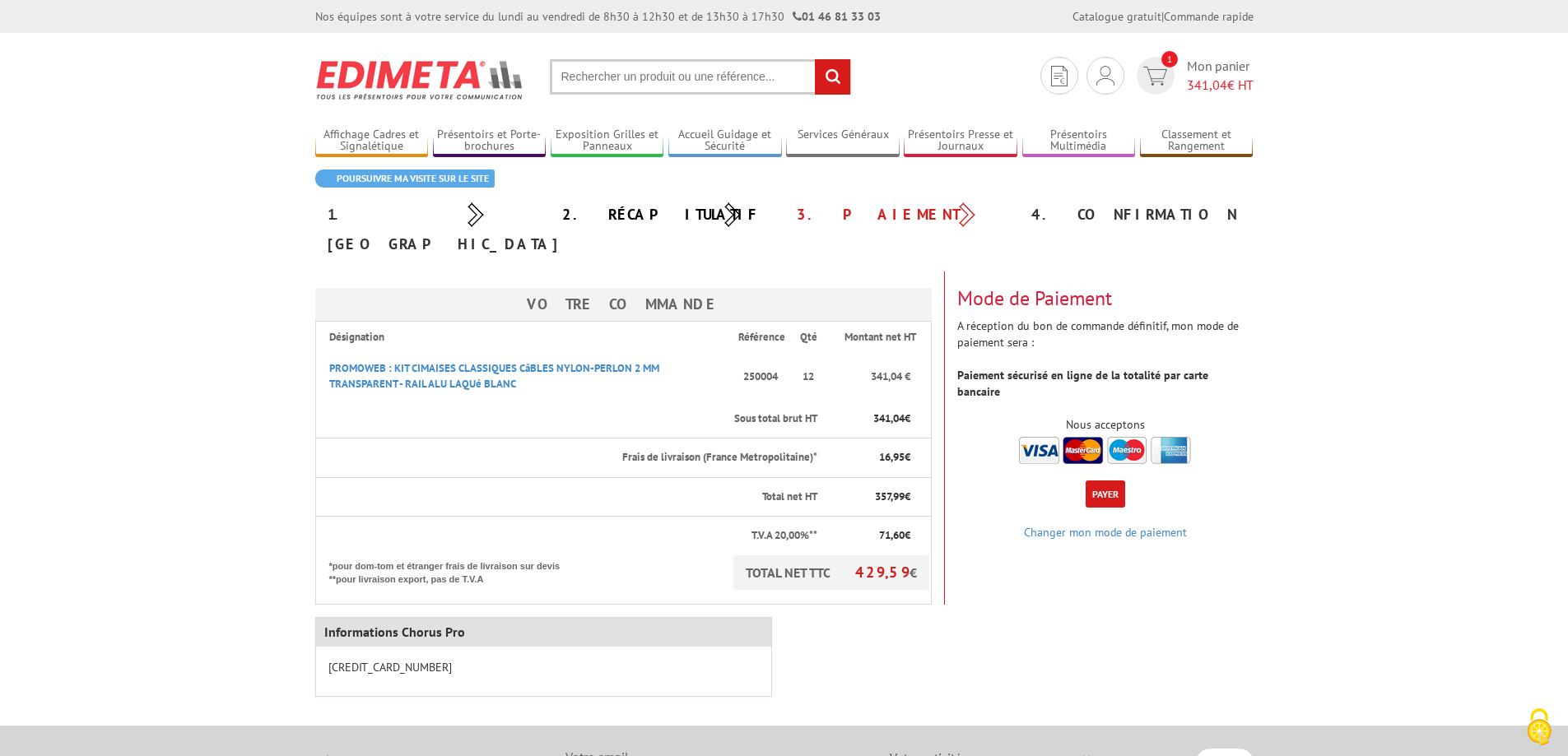
click at [1105, 480] on button "Payer" at bounding box center [1105, 494] width 39 height 28
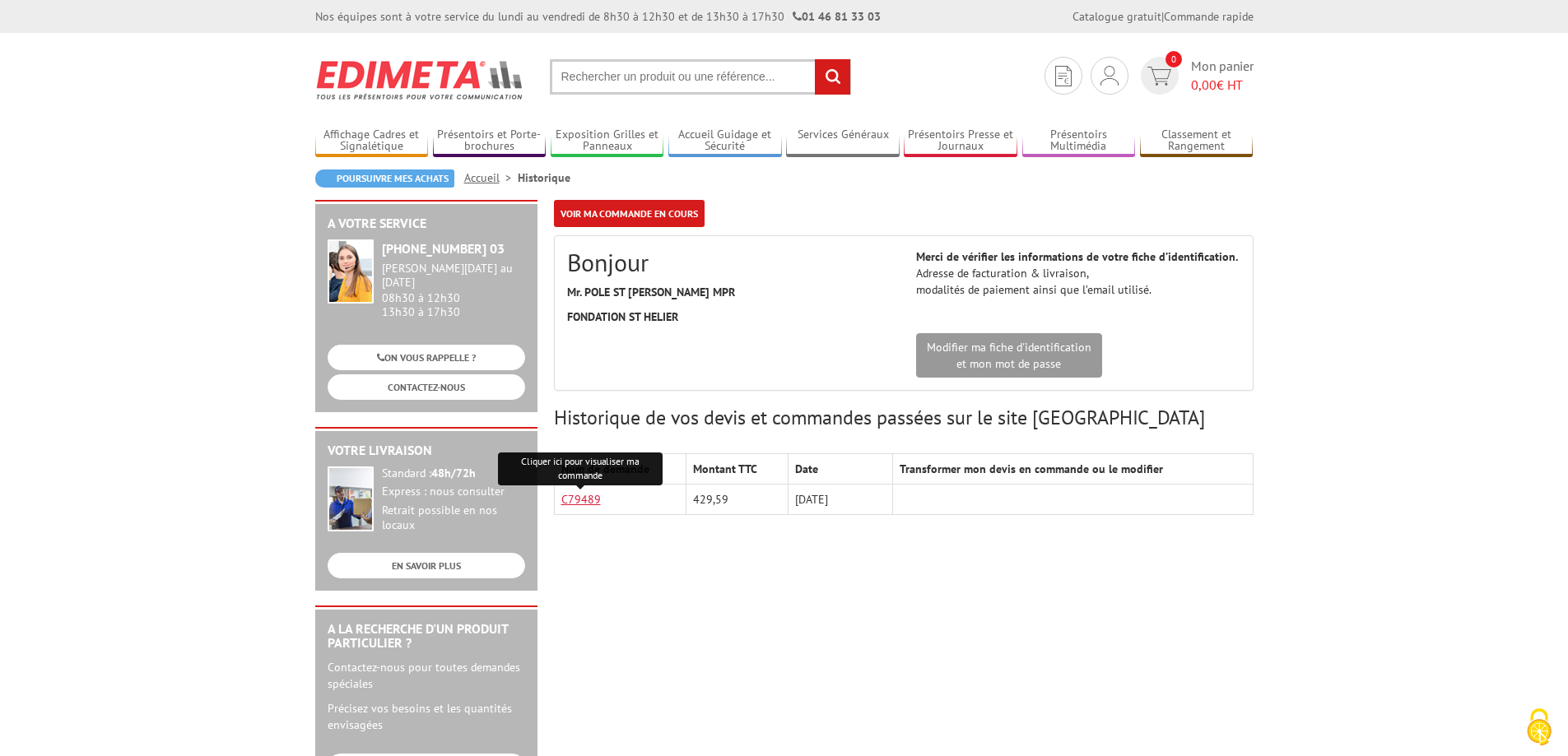
click at [589, 498] on link "C79489" at bounding box center [581, 499] width 39 height 15
